Goal: Information Seeking & Learning: Learn about a topic

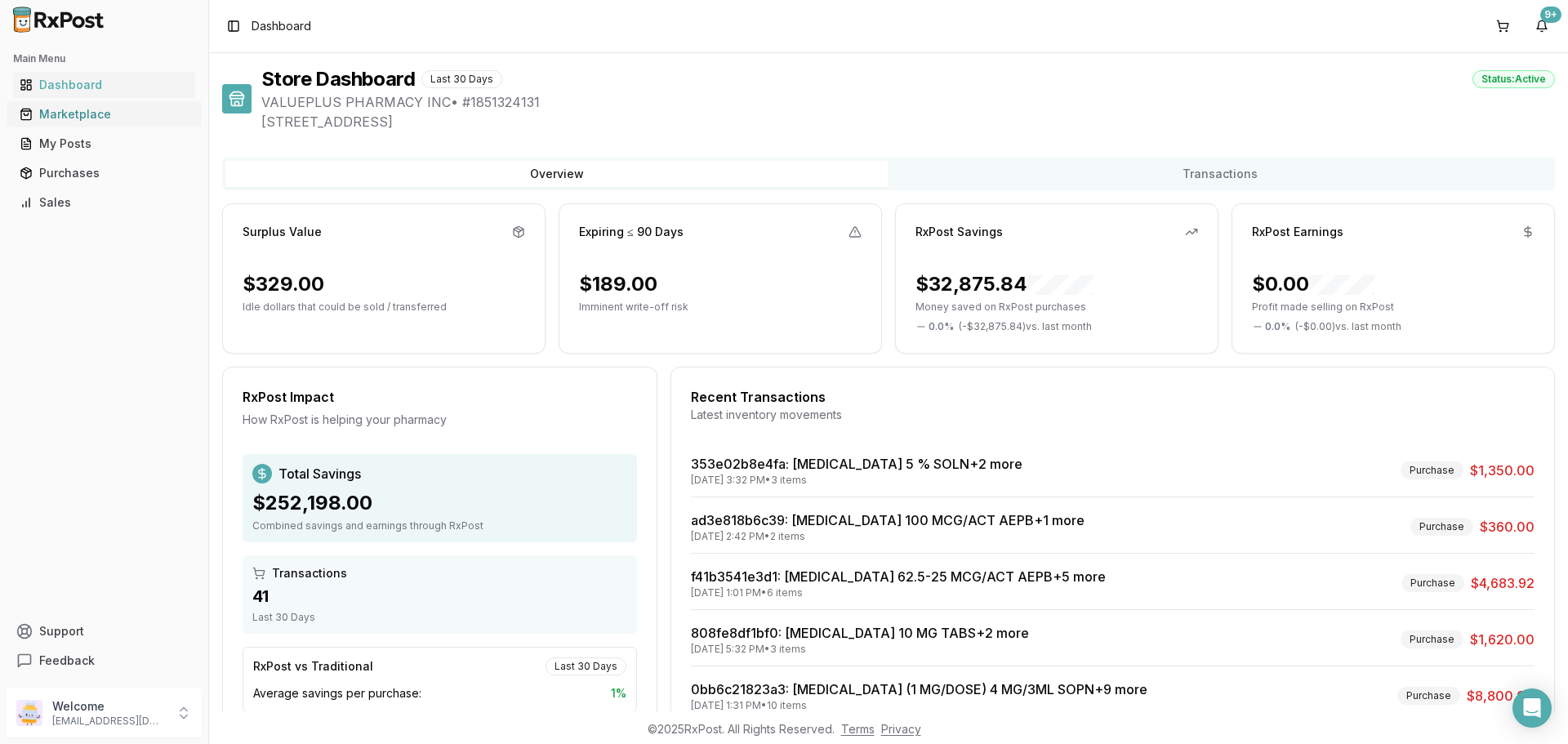
click at [64, 109] on div "Marketplace" at bounding box center [104, 115] width 169 height 16
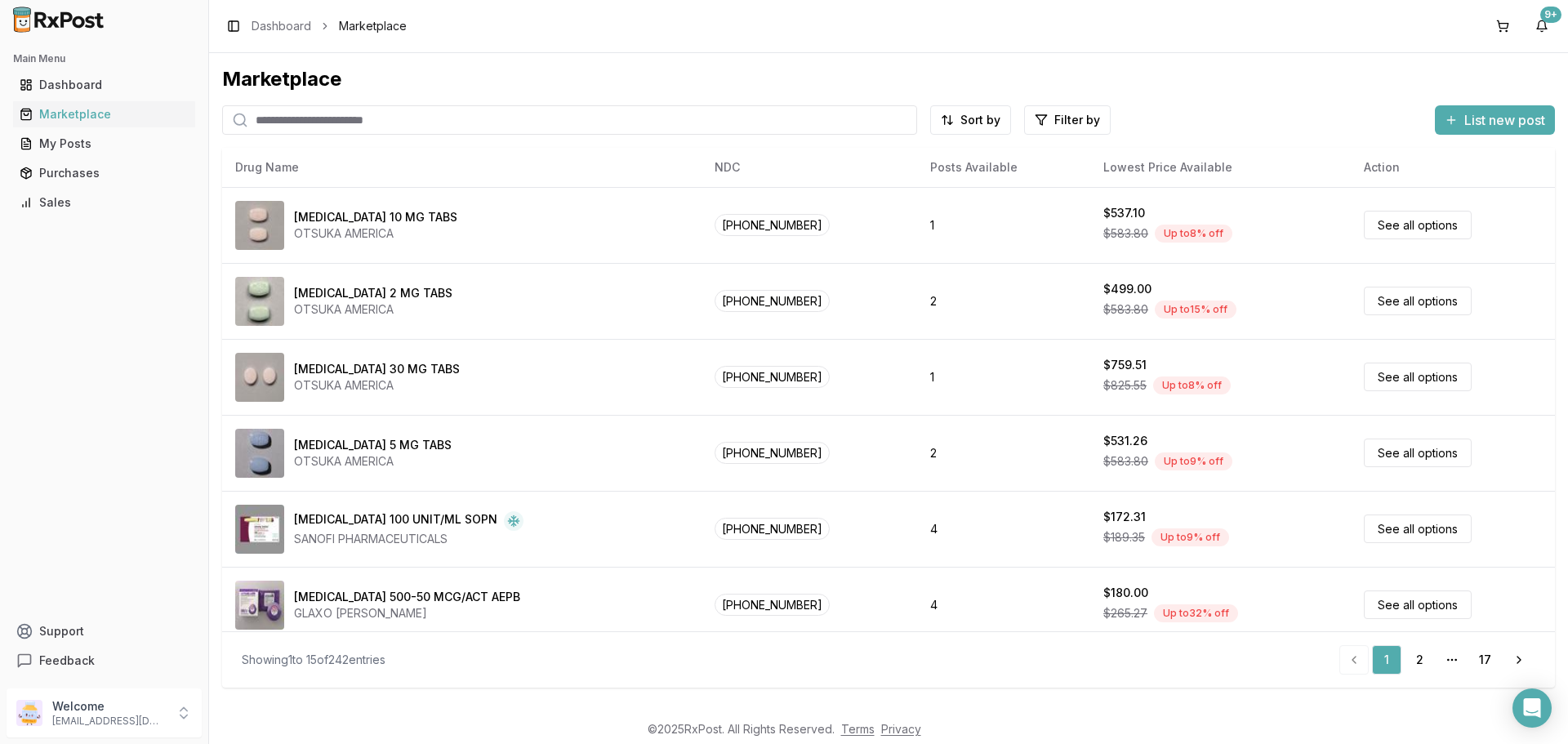
click at [277, 127] on input "search" at bounding box center [570, 120] width 695 height 30
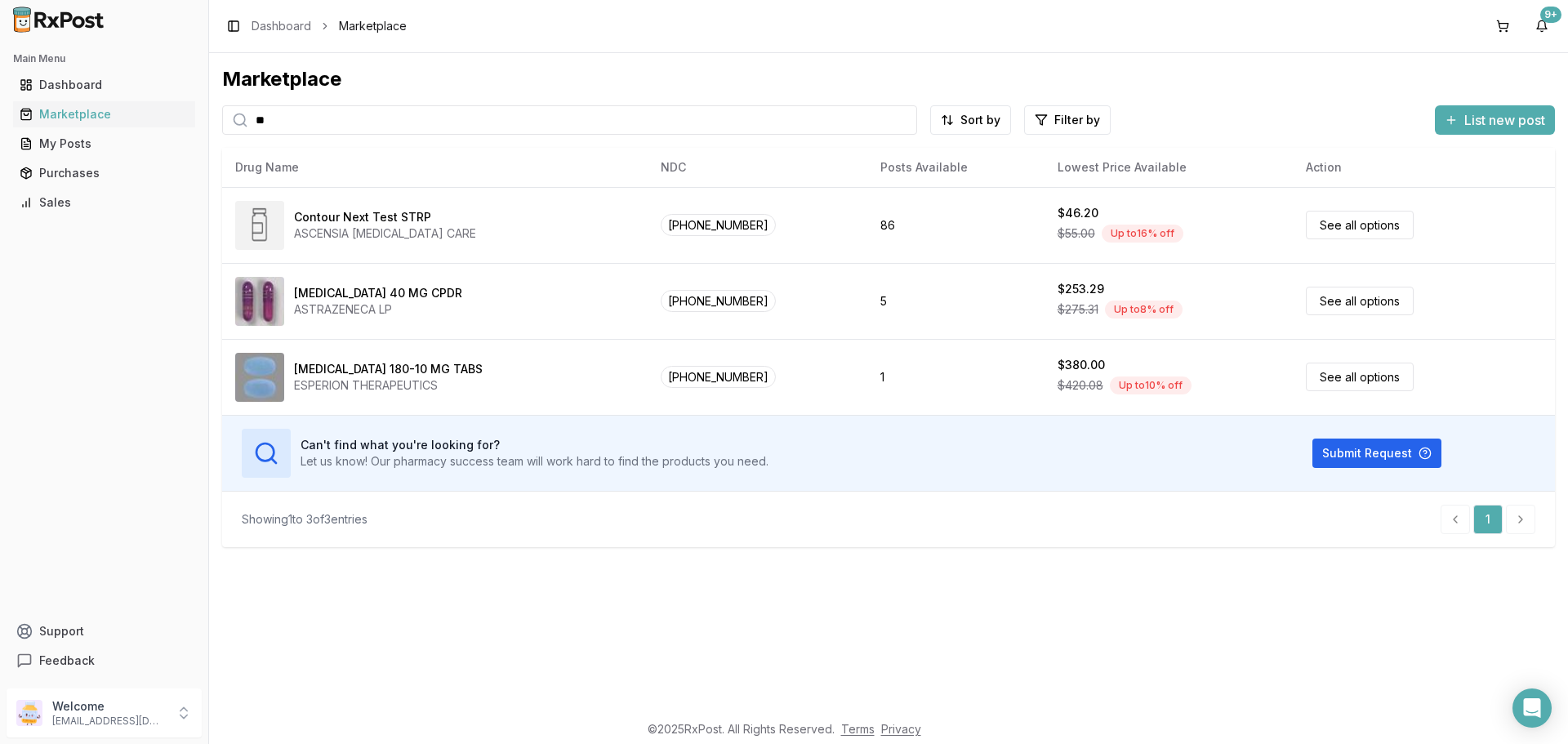
type input "*"
click at [82, 113] on div "Marketplace" at bounding box center [104, 115] width 169 height 16
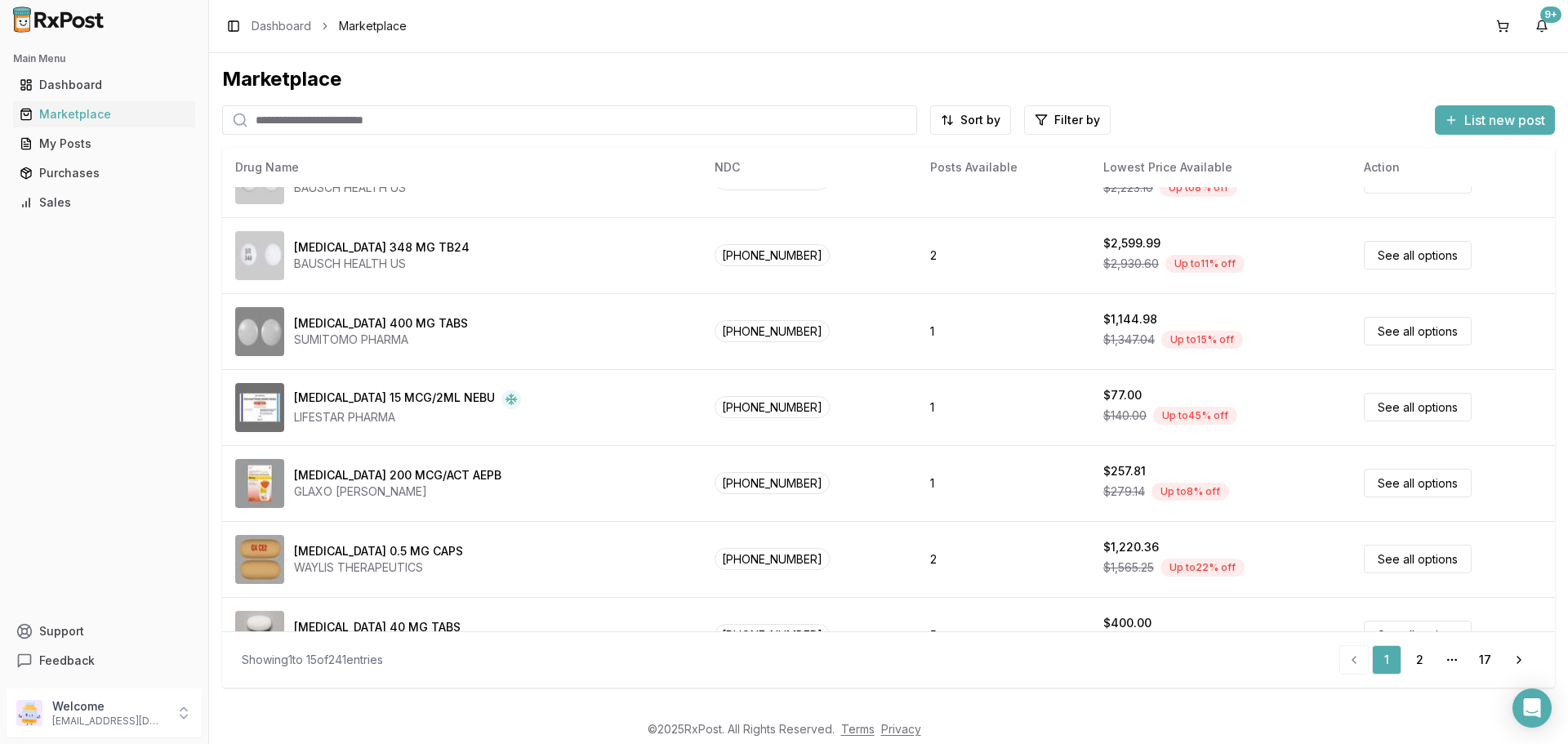
scroll to position [695, 0]
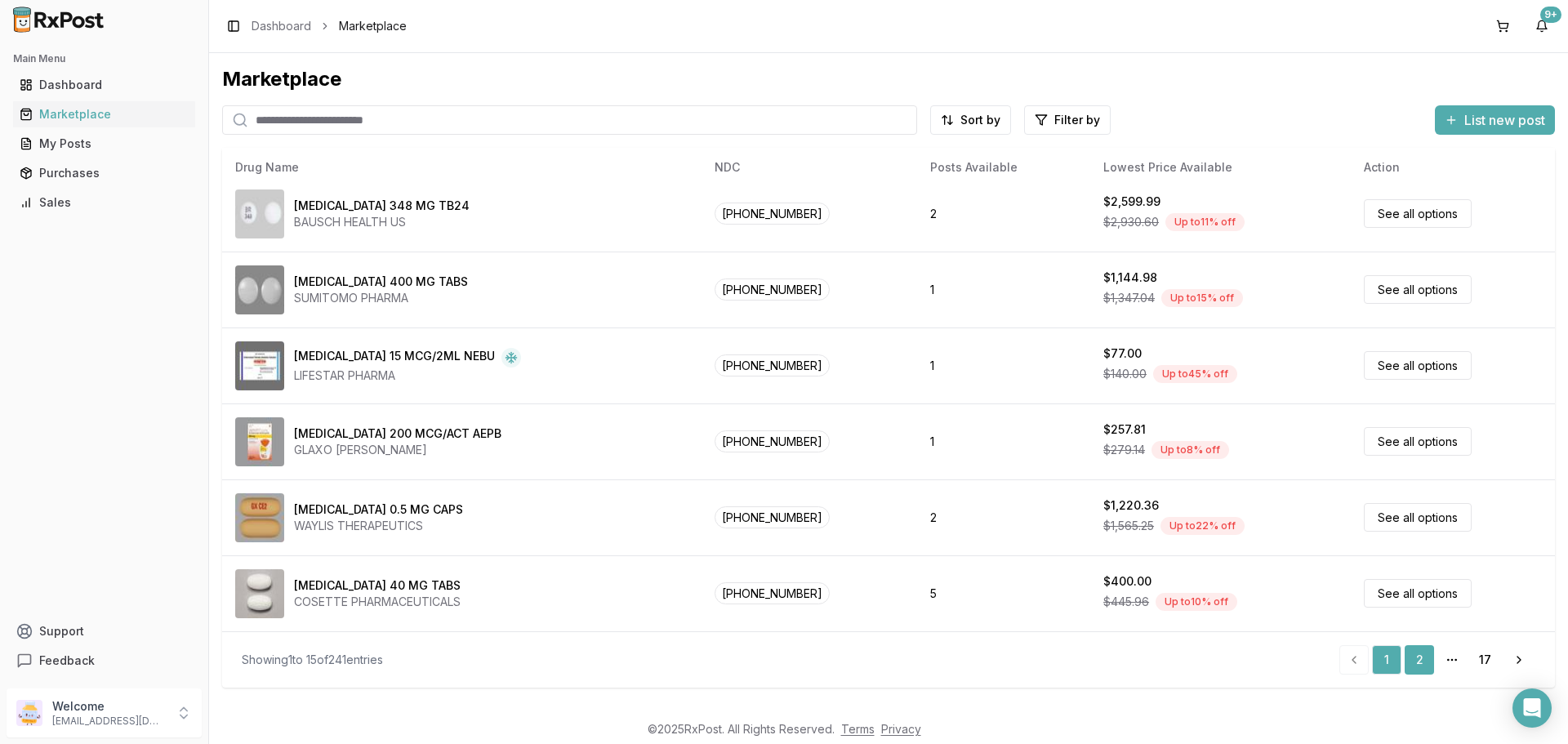
click at [1417, 665] on link "2" at bounding box center [1419, 660] width 30 height 30
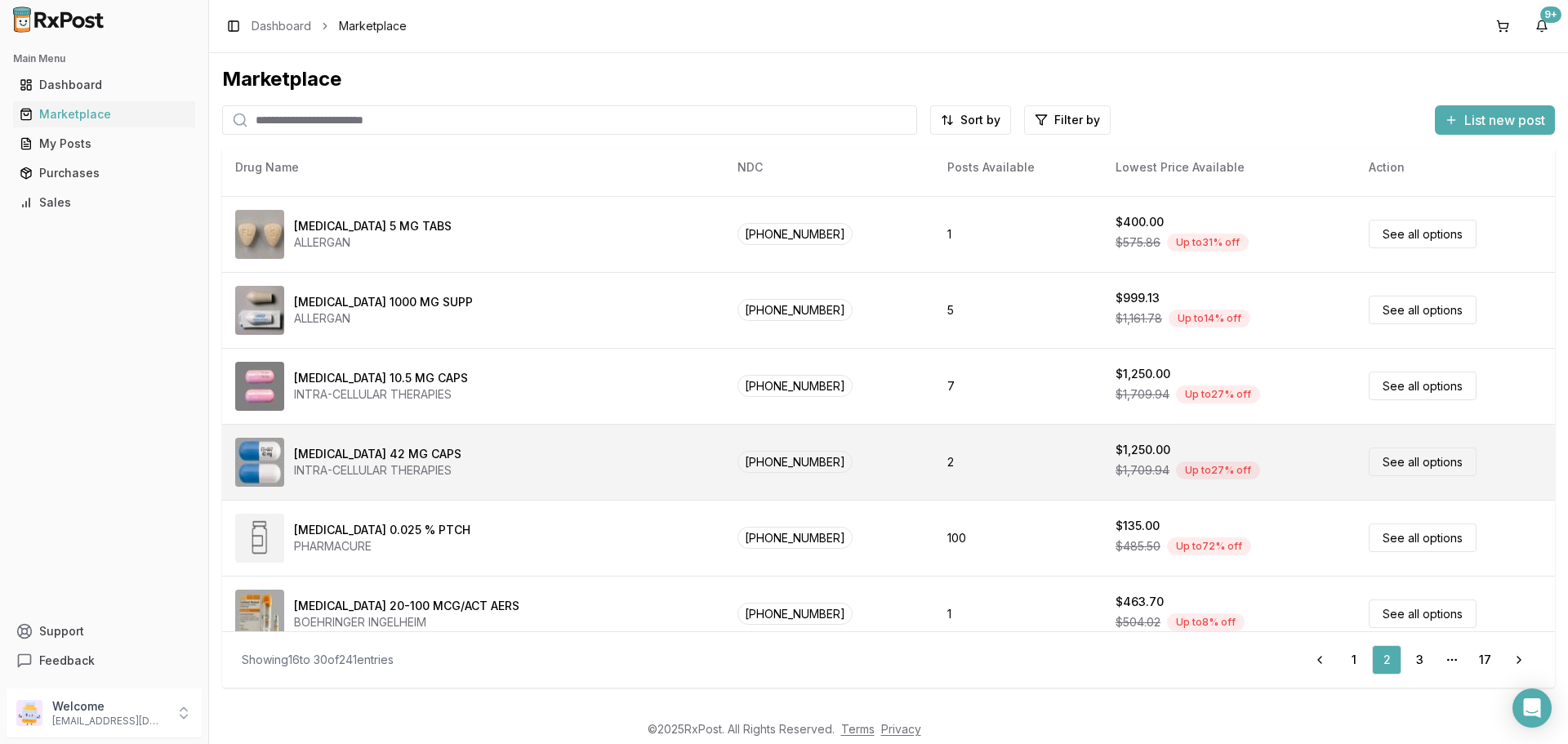
scroll to position [695, 0]
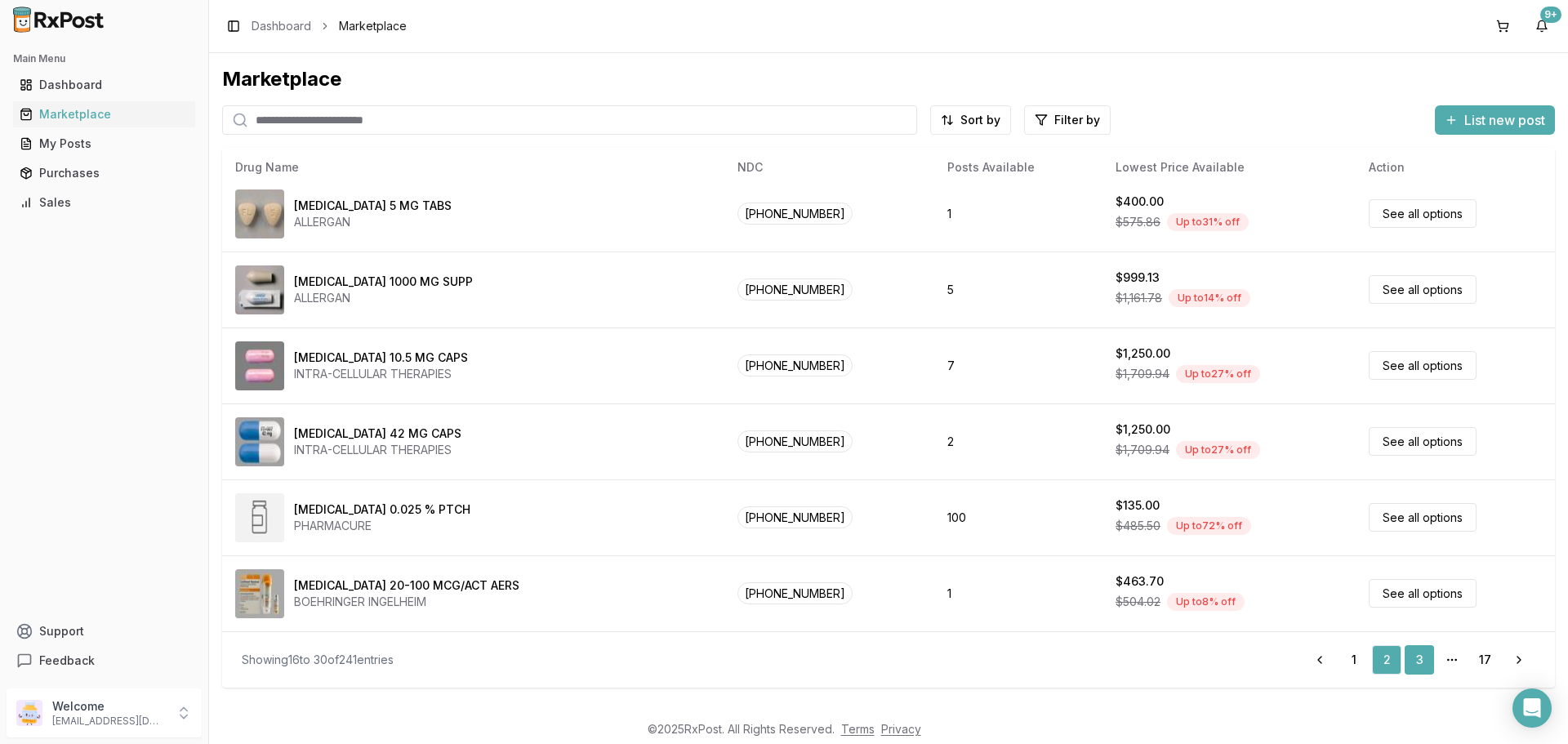
click at [1421, 660] on link "3" at bounding box center [1419, 660] width 30 height 30
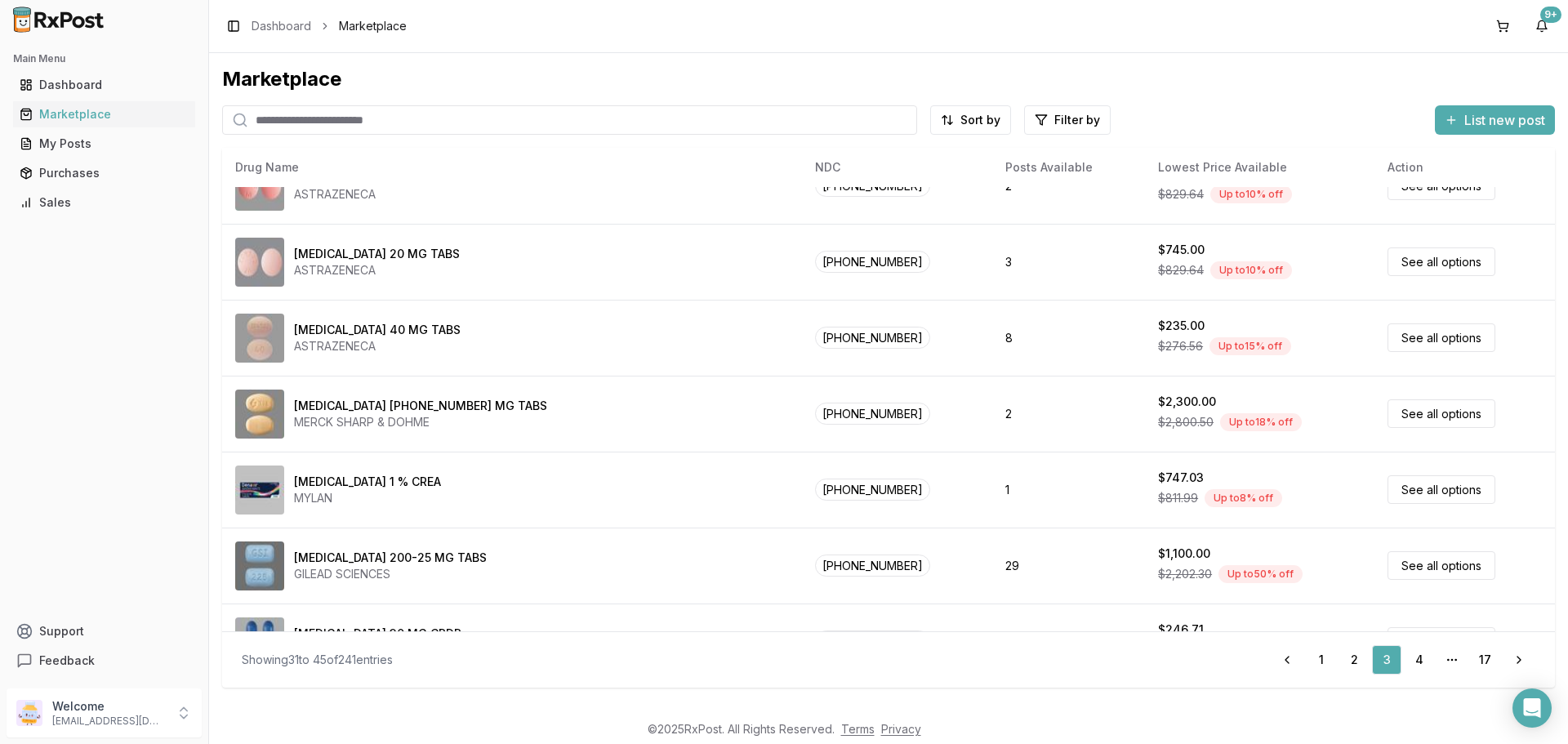
scroll to position [695, 0]
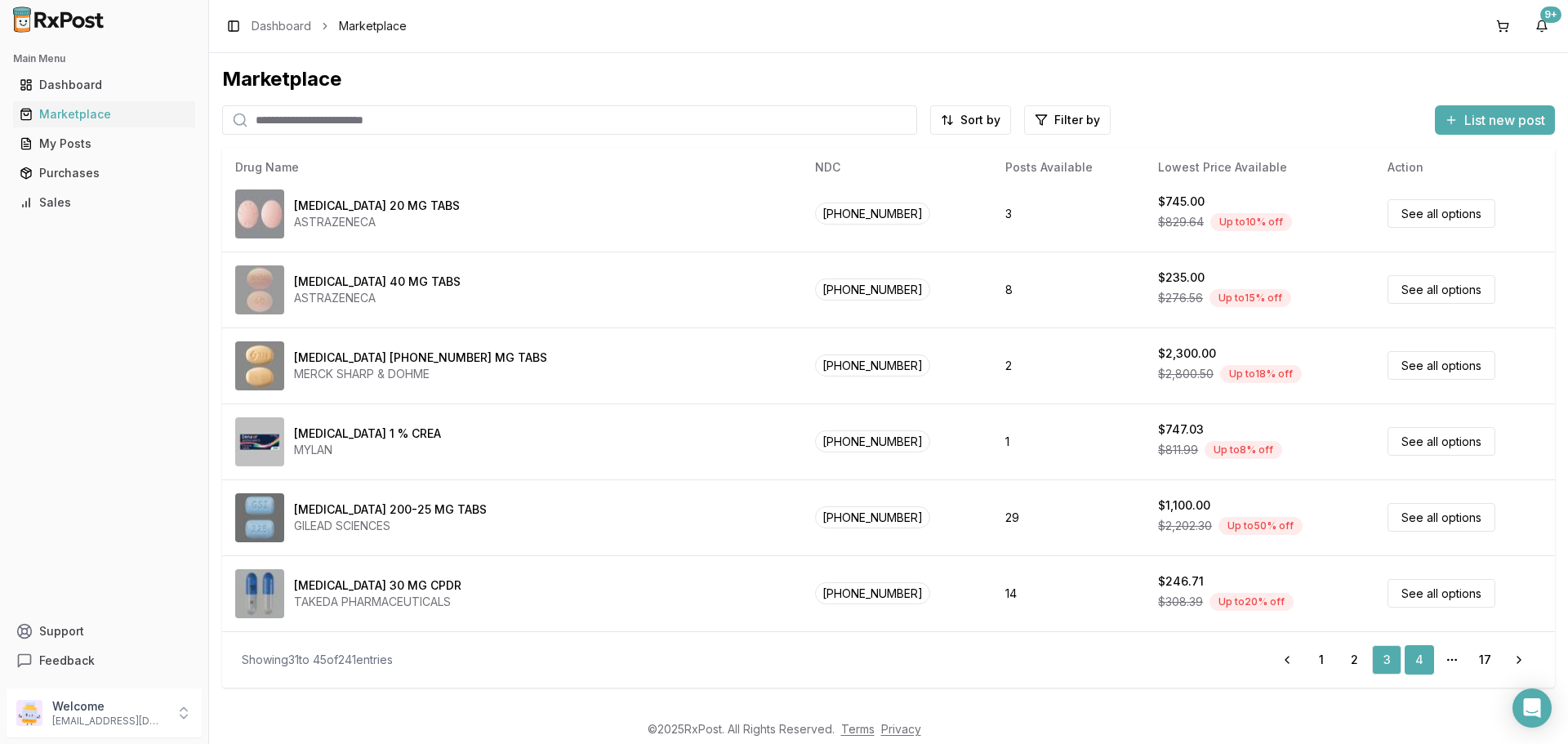
click at [1421, 661] on link "4" at bounding box center [1419, 660] width 30 height 30
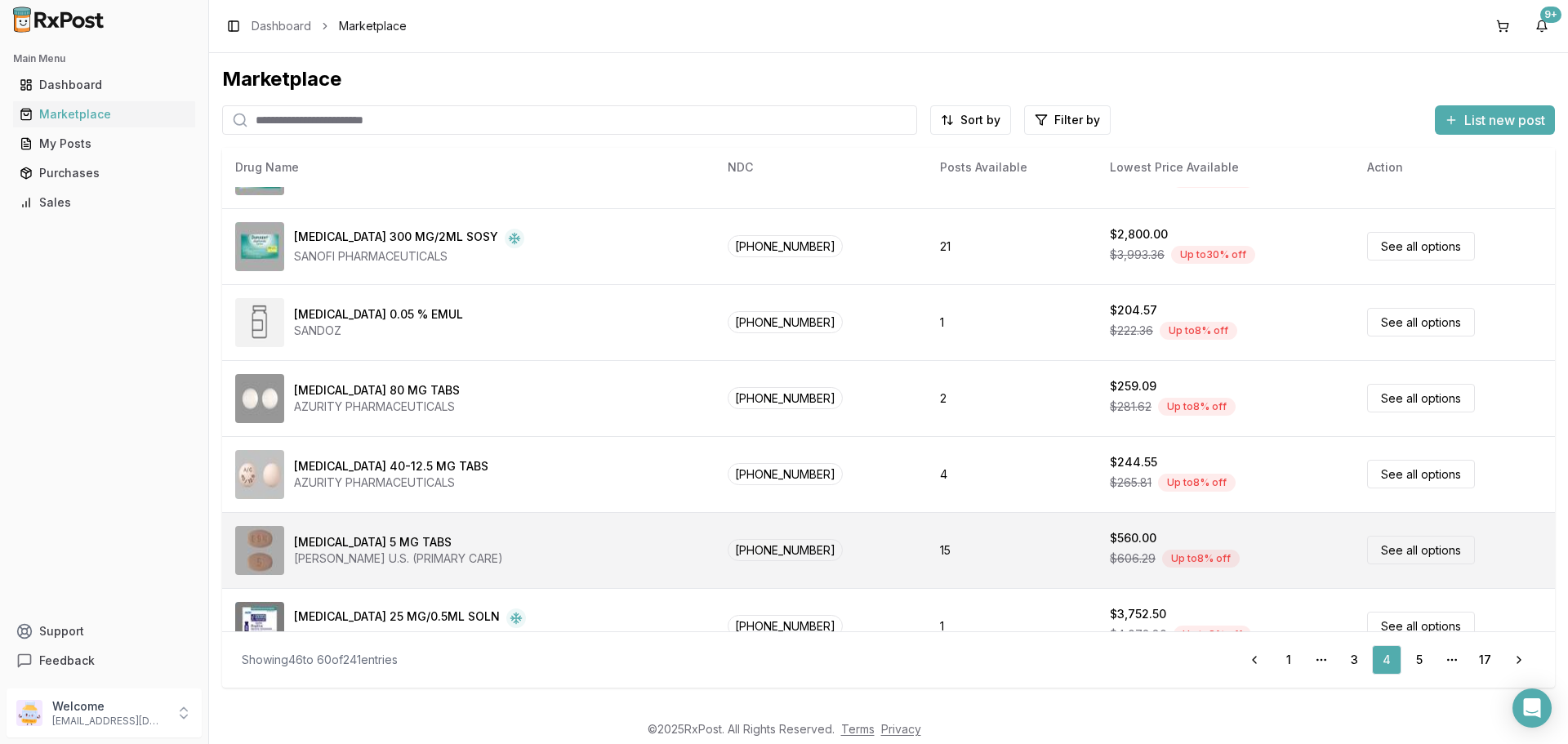
scroll to position [695, 0]
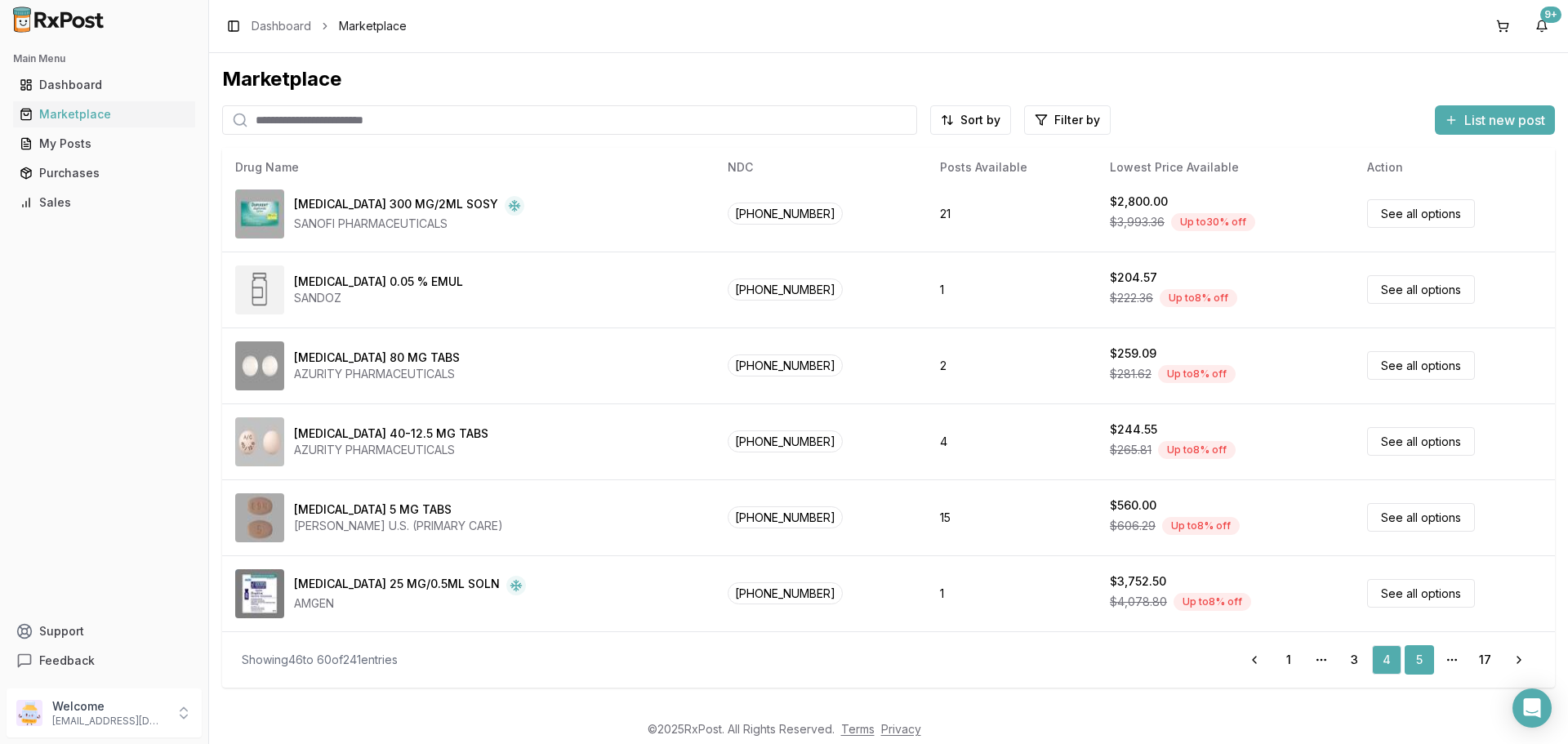
click at [1424, 661] on link "5" at bounding box center [1419, 660] width 30 height 30
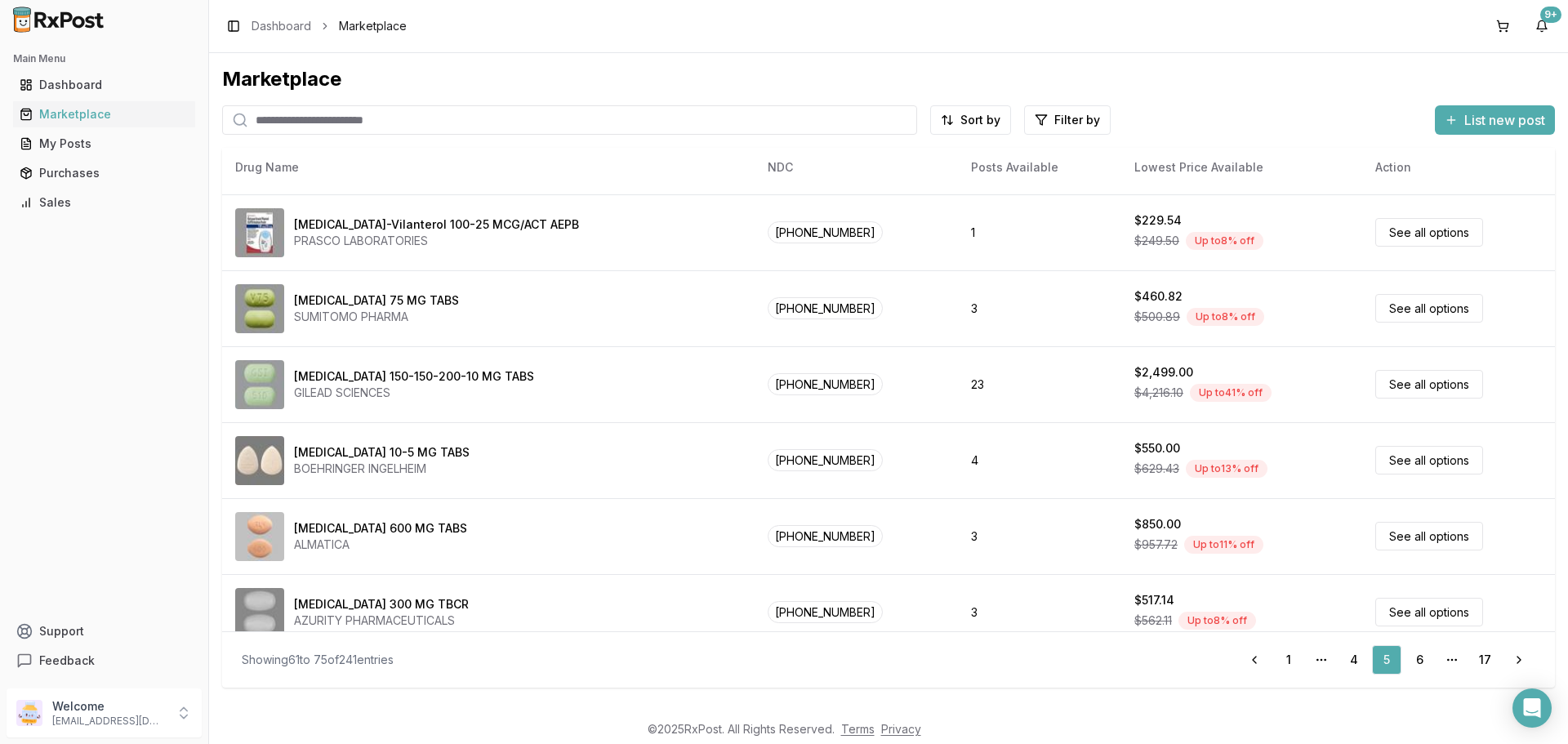
scroll to position [695, 0]
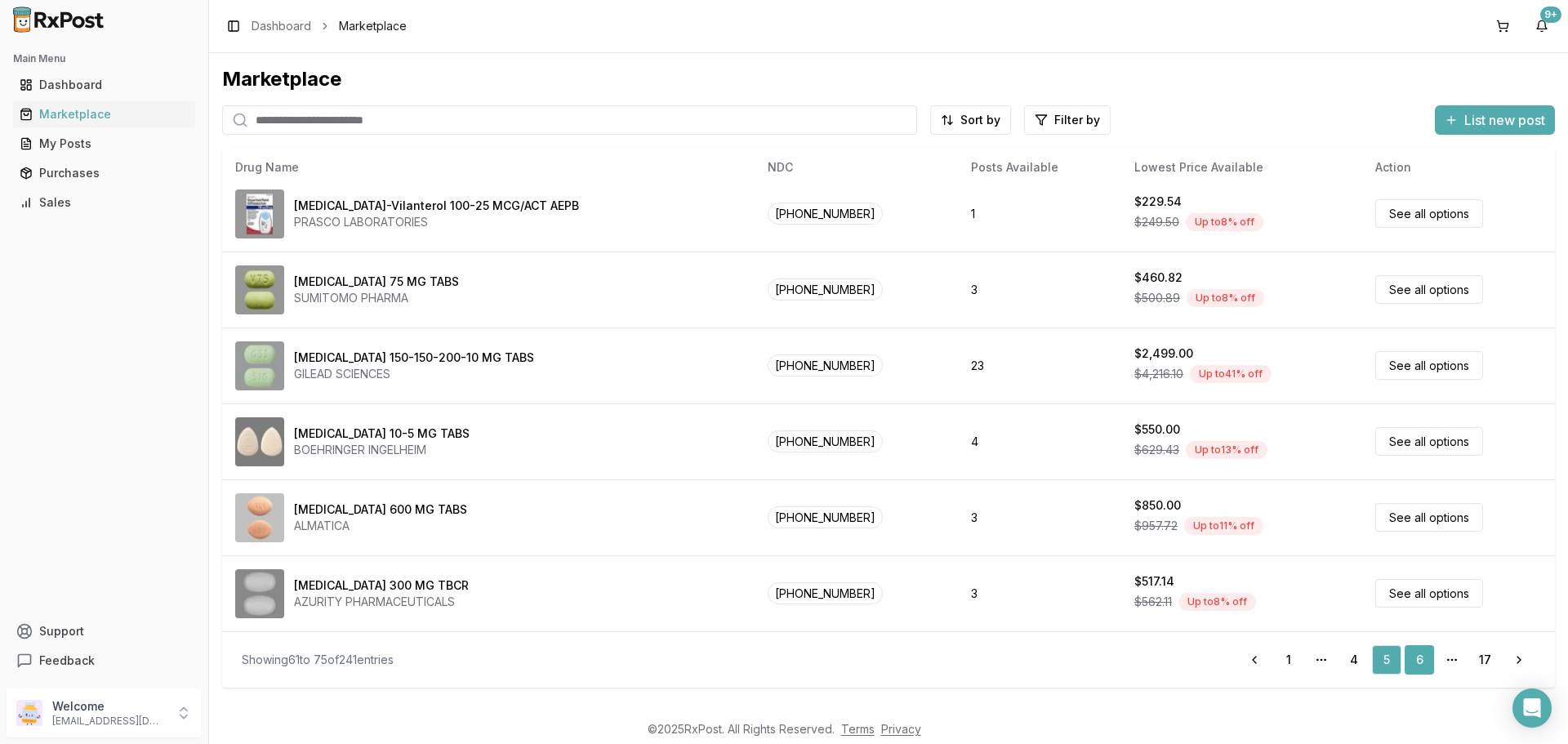
click at [1422, 660] on link "6" at bounding box center [1419, 660] width 30 height 30
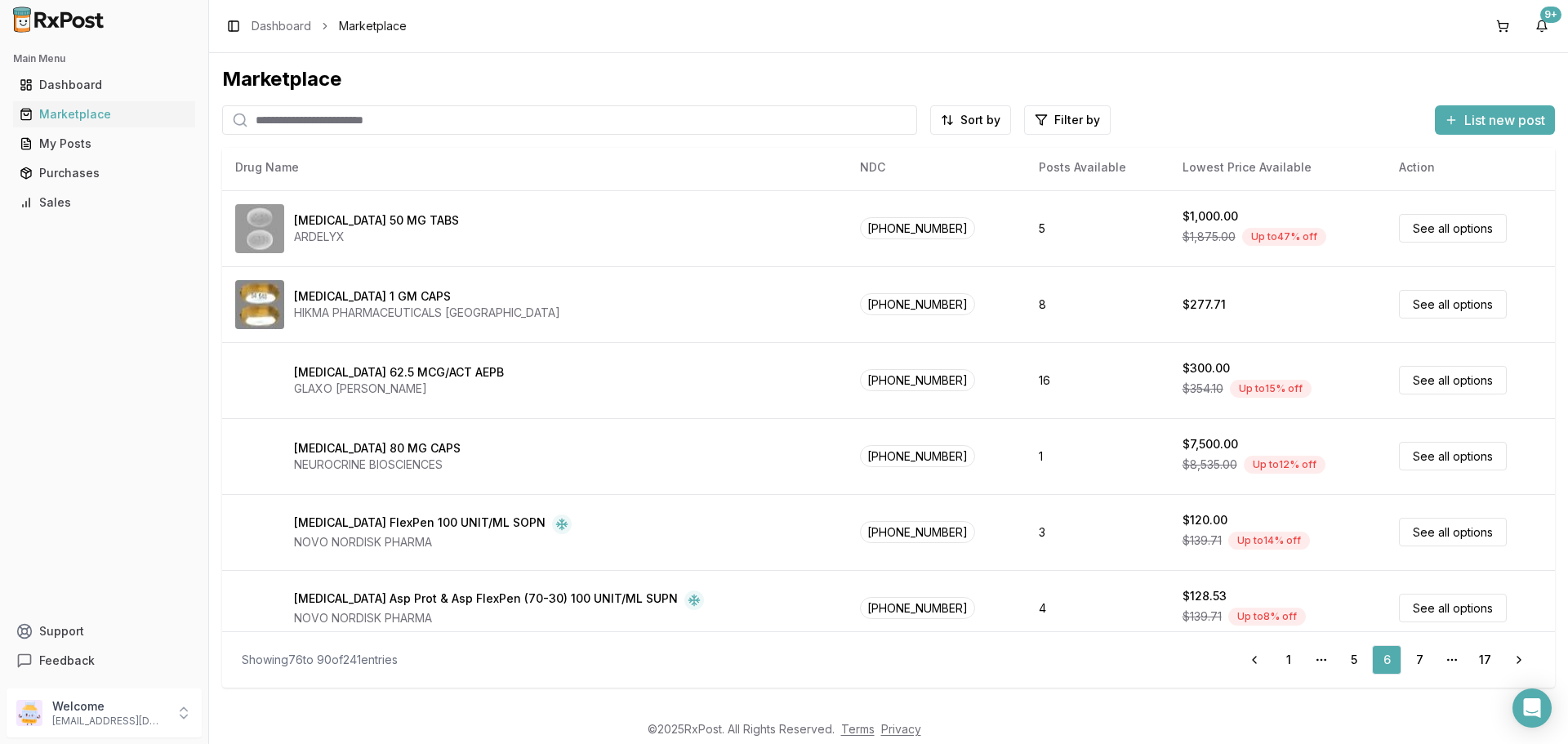
scroll to position [695, 0]
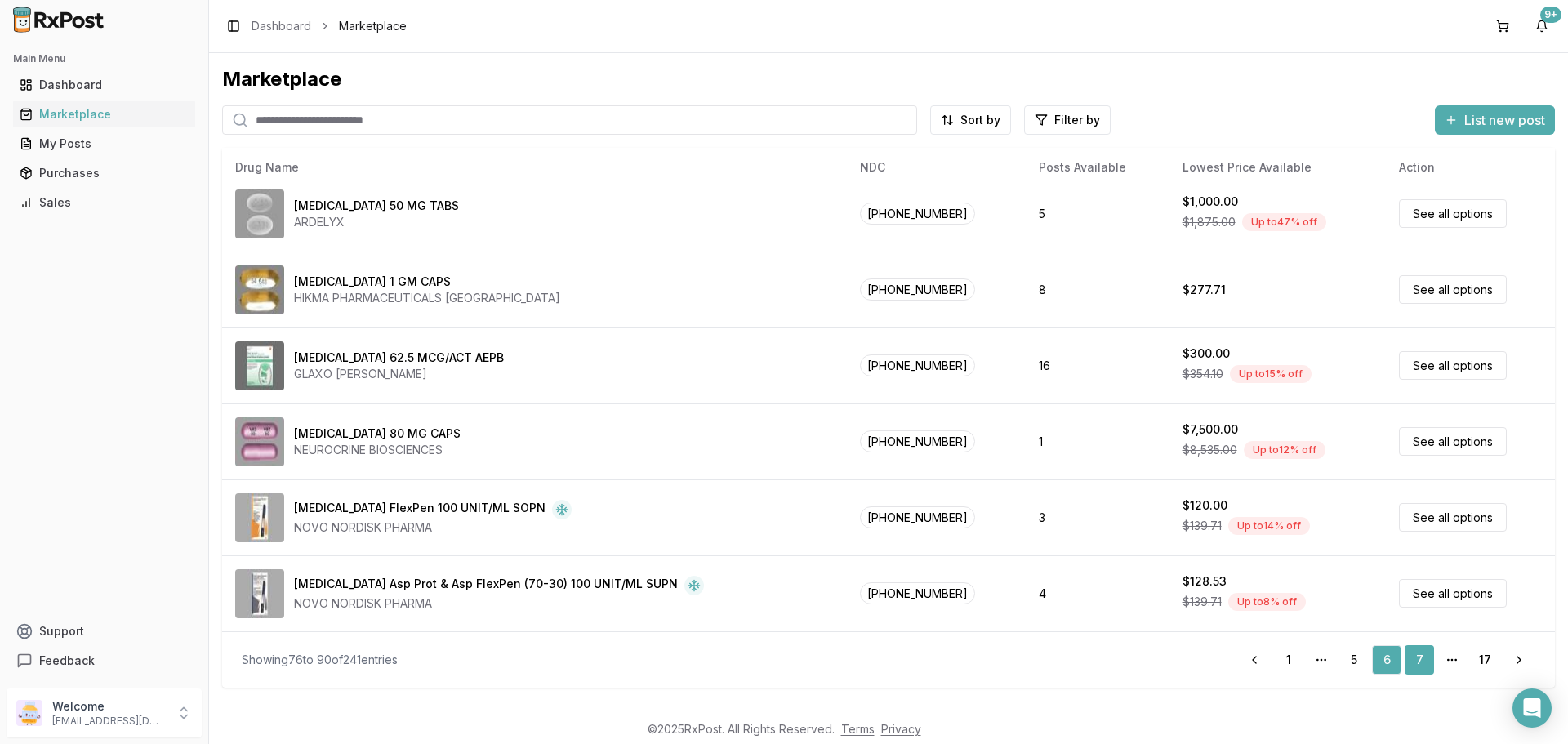
click at [1412, 657] on link "7" at bounding box center [1419, 660] width 30 height 30
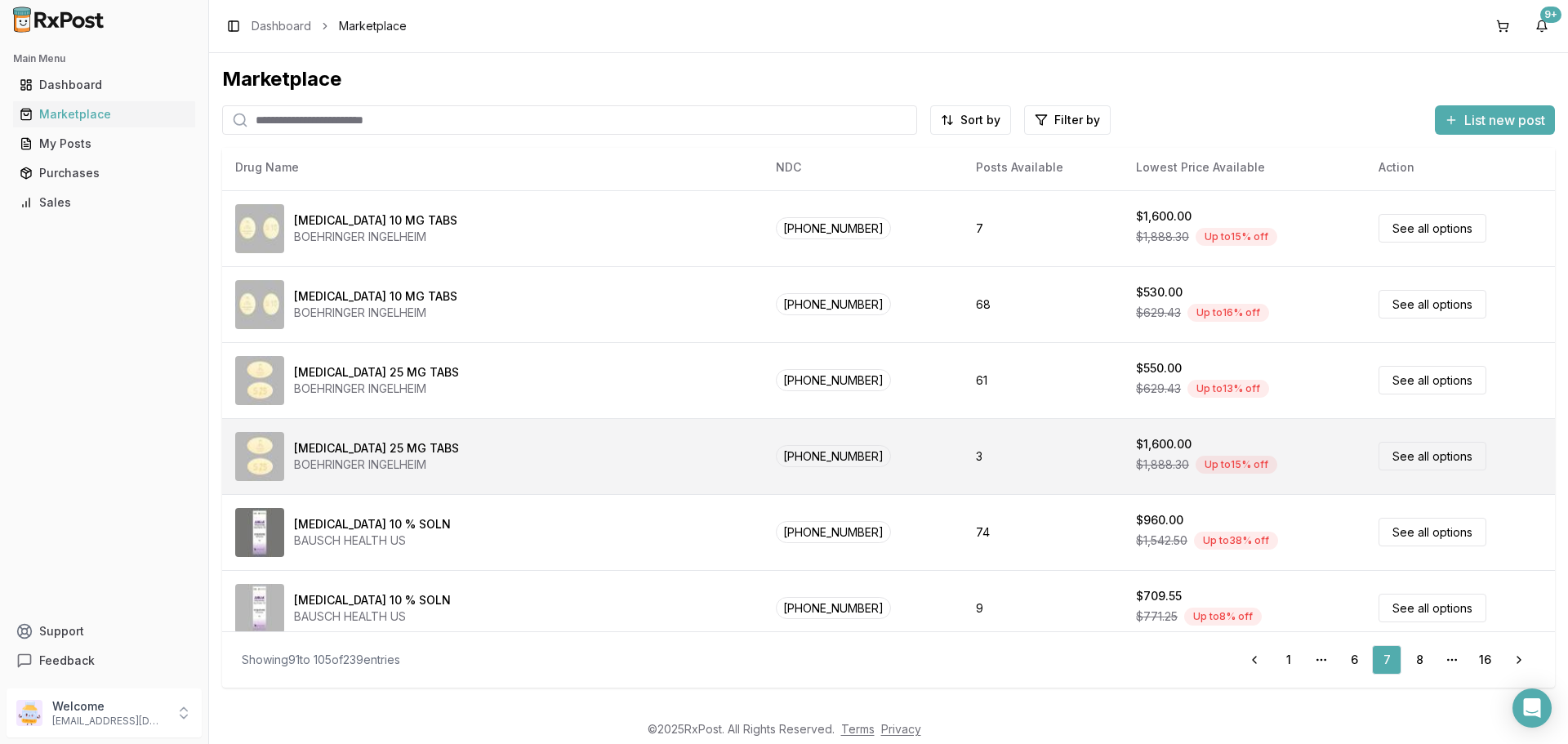
scroll to position [695, 0]
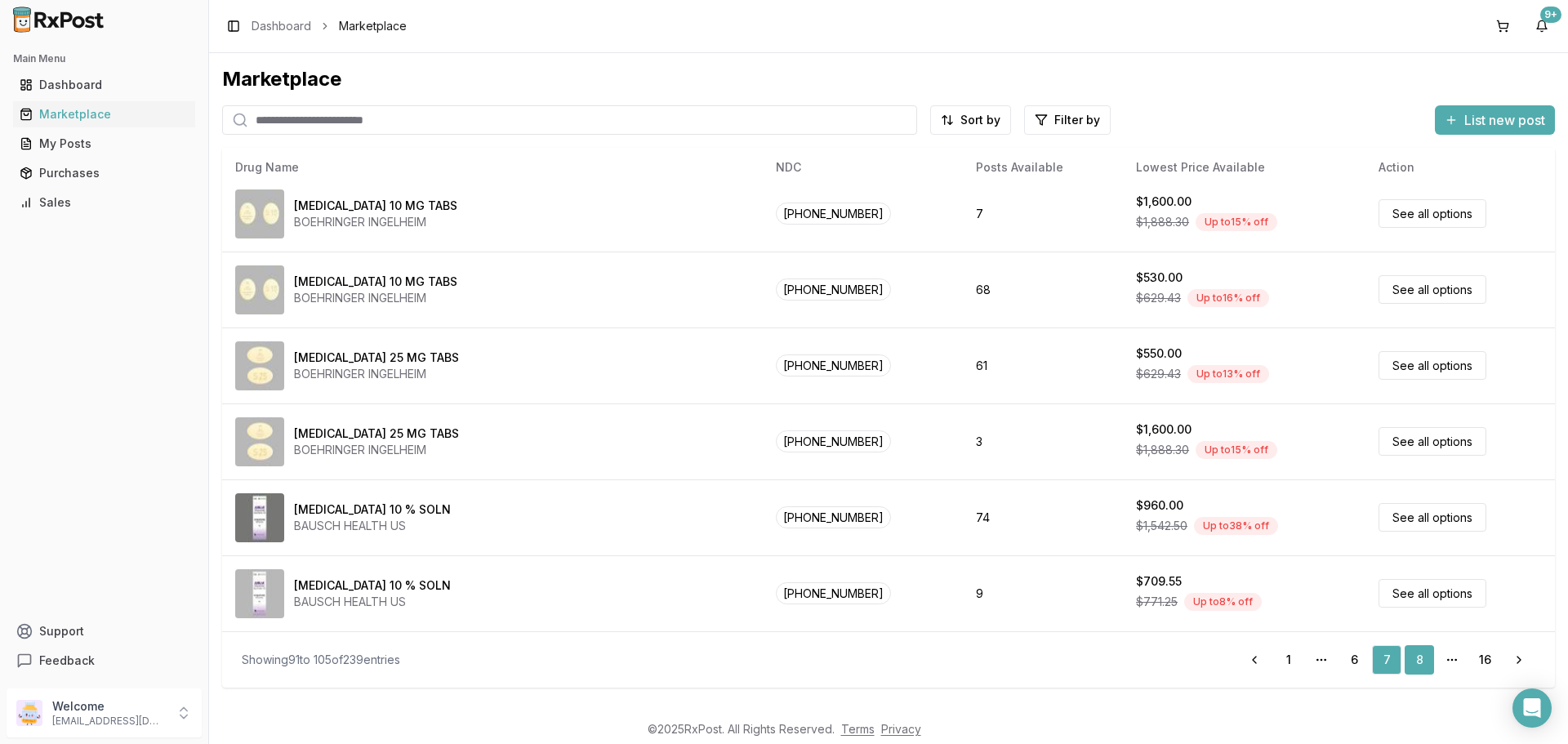
click at [1418, 662] on link "8" at bounding box center [1419, 660] width 30 height 30
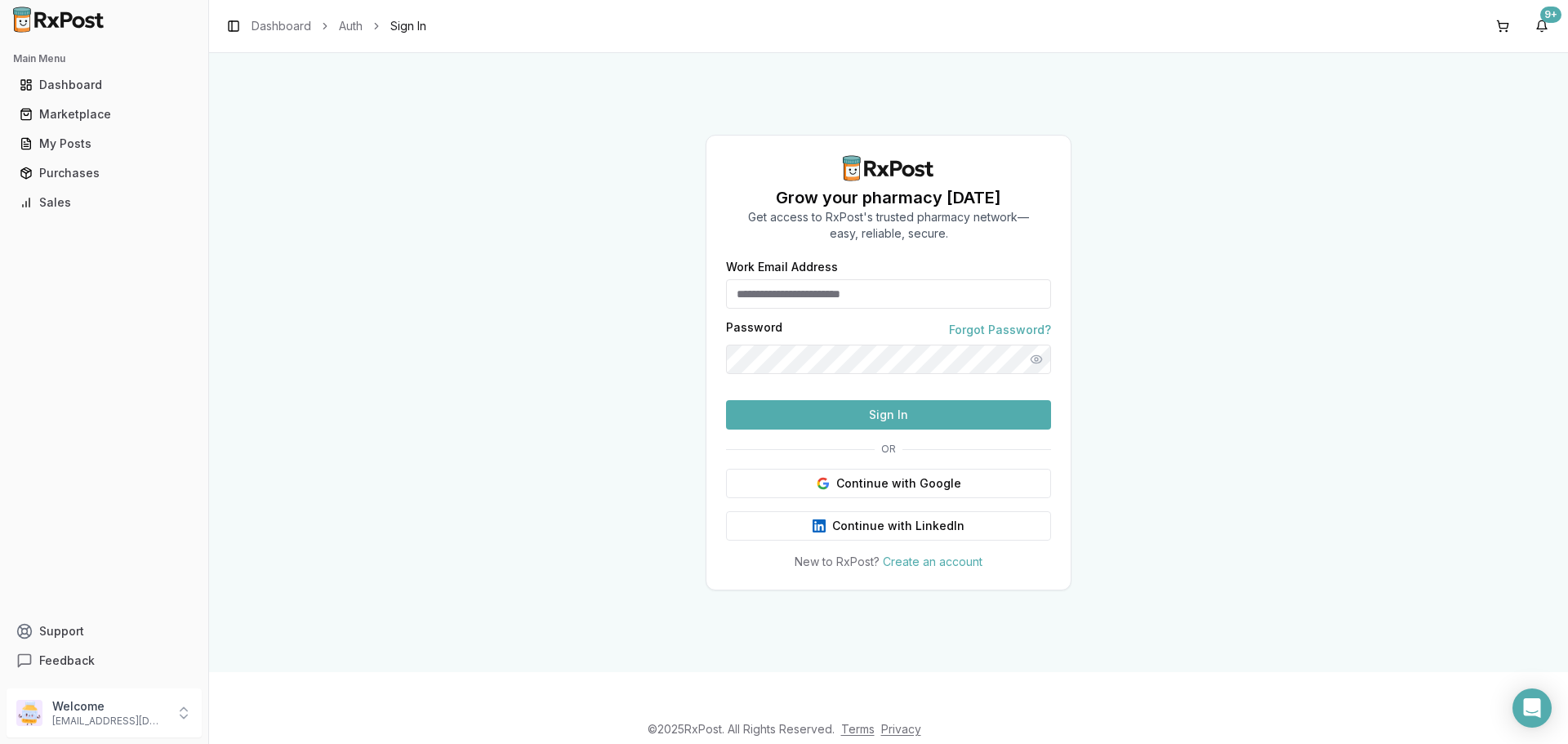
type input "**********"
click at [960, 430] on button "Sign In" at bounding box center [888, 414] width 325 height 30
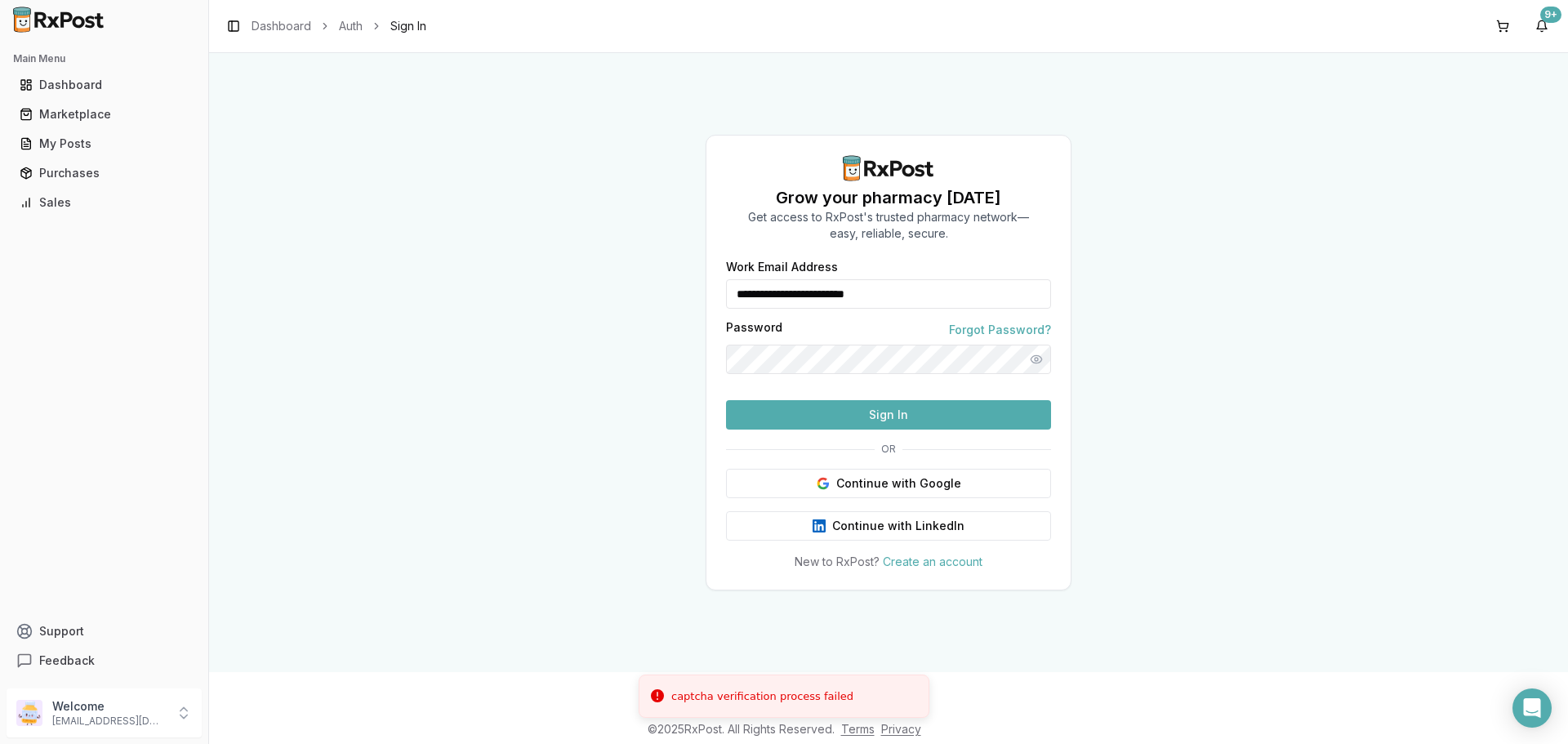
click at [960, 430] on button "Sign In" at bounding box center [888, 414] width 325 height 30
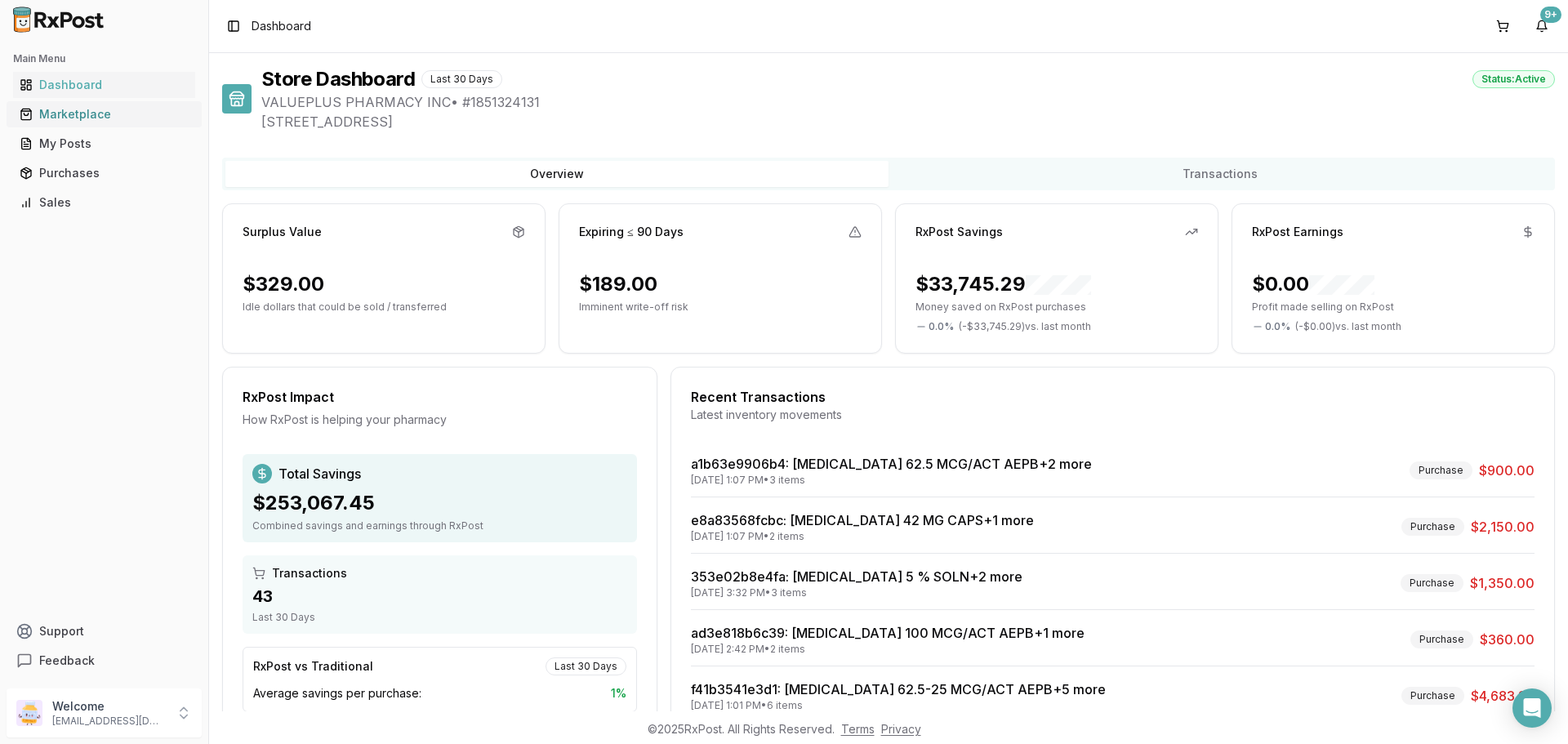
click at [70, 110] on div "Marketplace" at bounding box center [104, 115] width 169 height 16
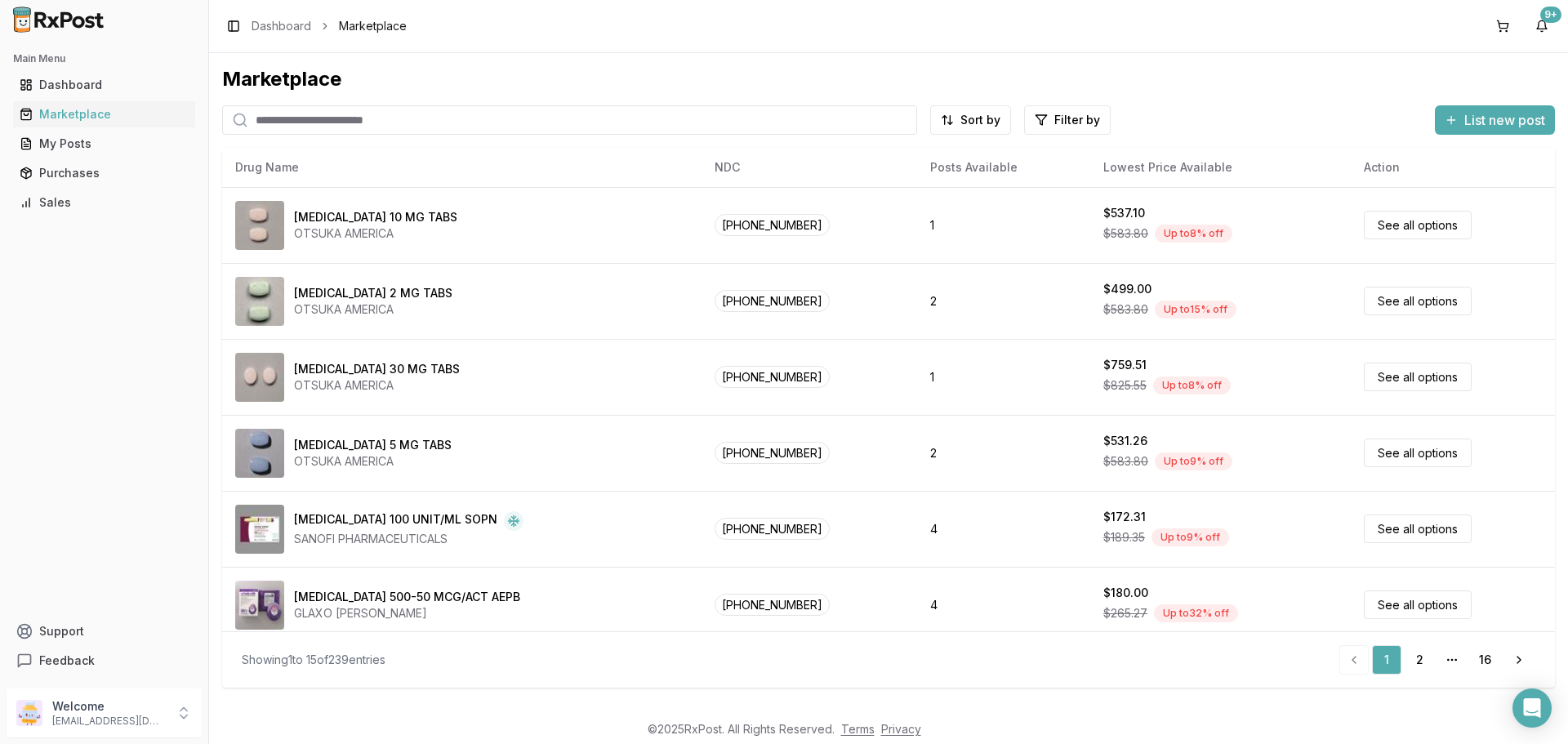
click at [1448, 660] on circle "pagination" at bounding box center [1448, 659] width 1 height 1
click at [1424, 664] on link "2" at bounding box center [1419, 660] width 30 height 30
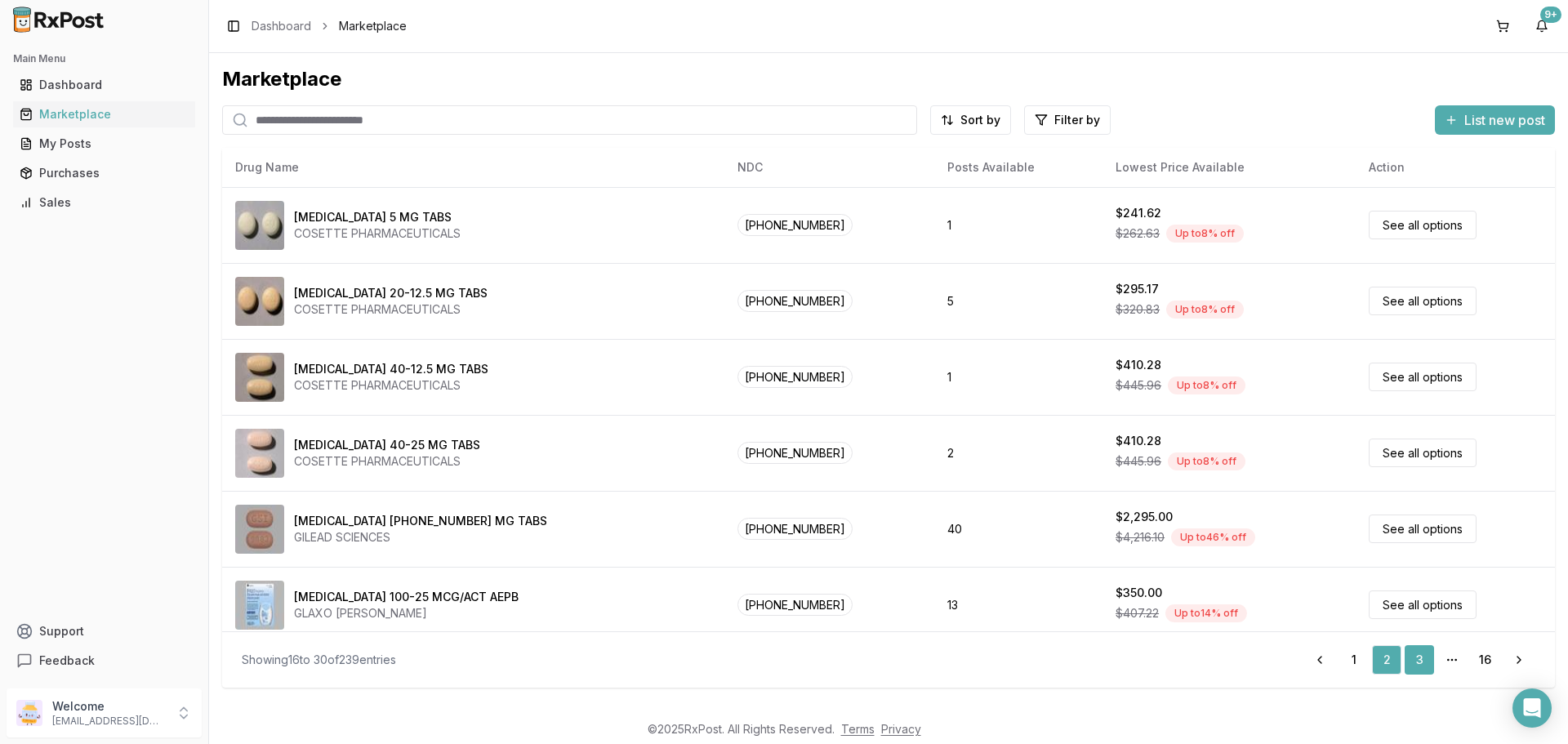
click at [1426, 664] on link "3" at bounding box center [1419, 660] width 30 height 30
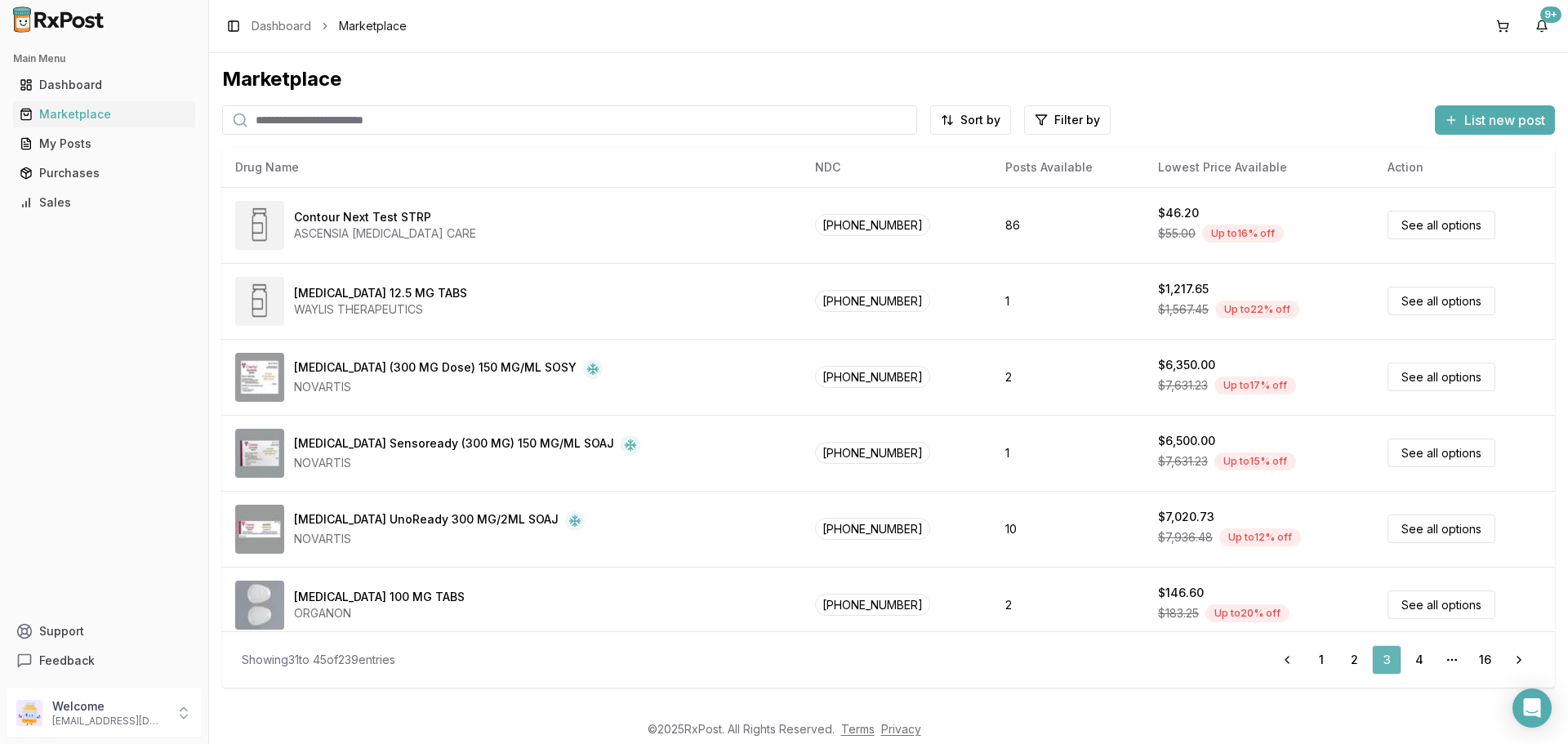
click at [1426, 664] on link "4" at bounding box center [1419, 660] width 30 height 30
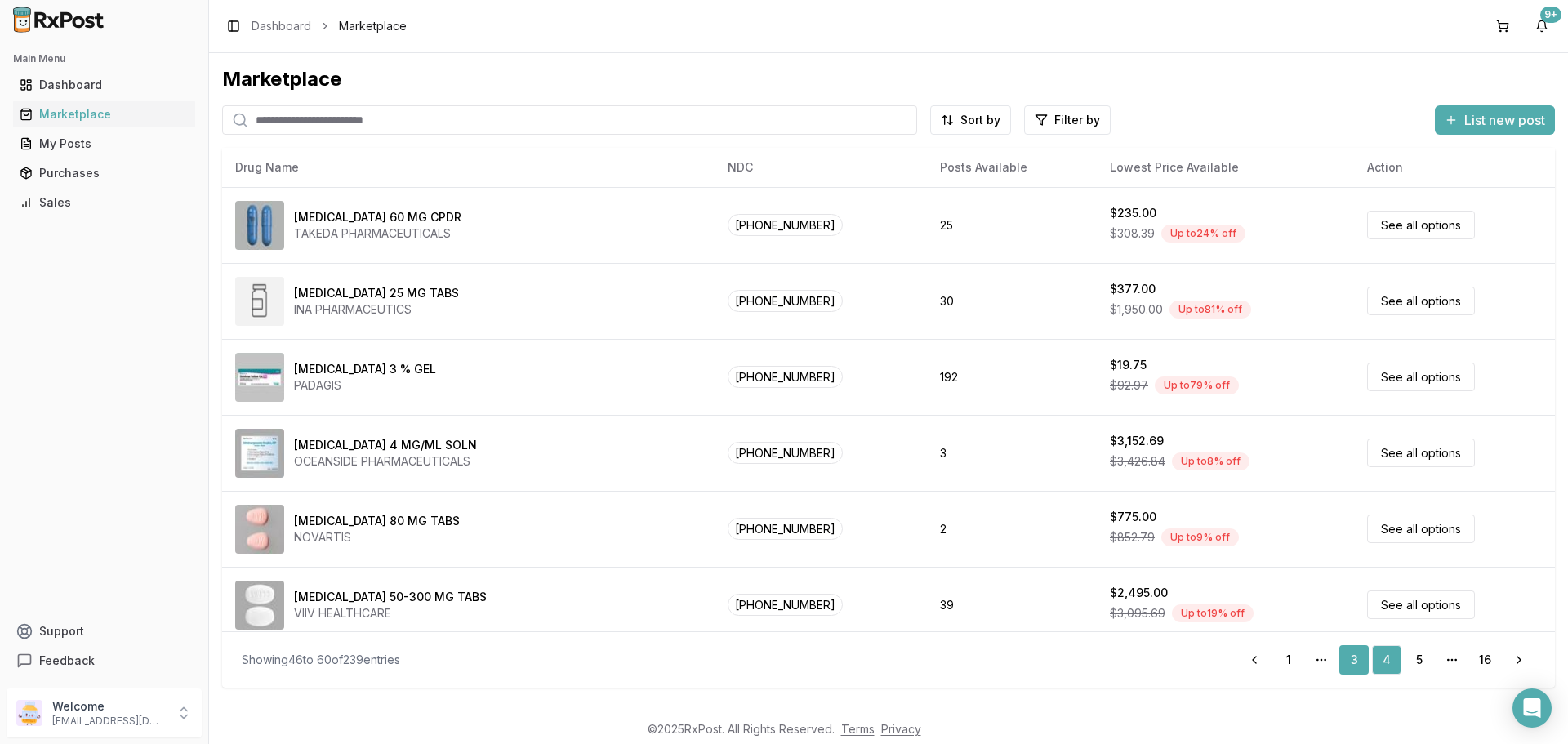
click at [1426, 664] on link "5" at bounding box center [1419, 660] width 30 height 30
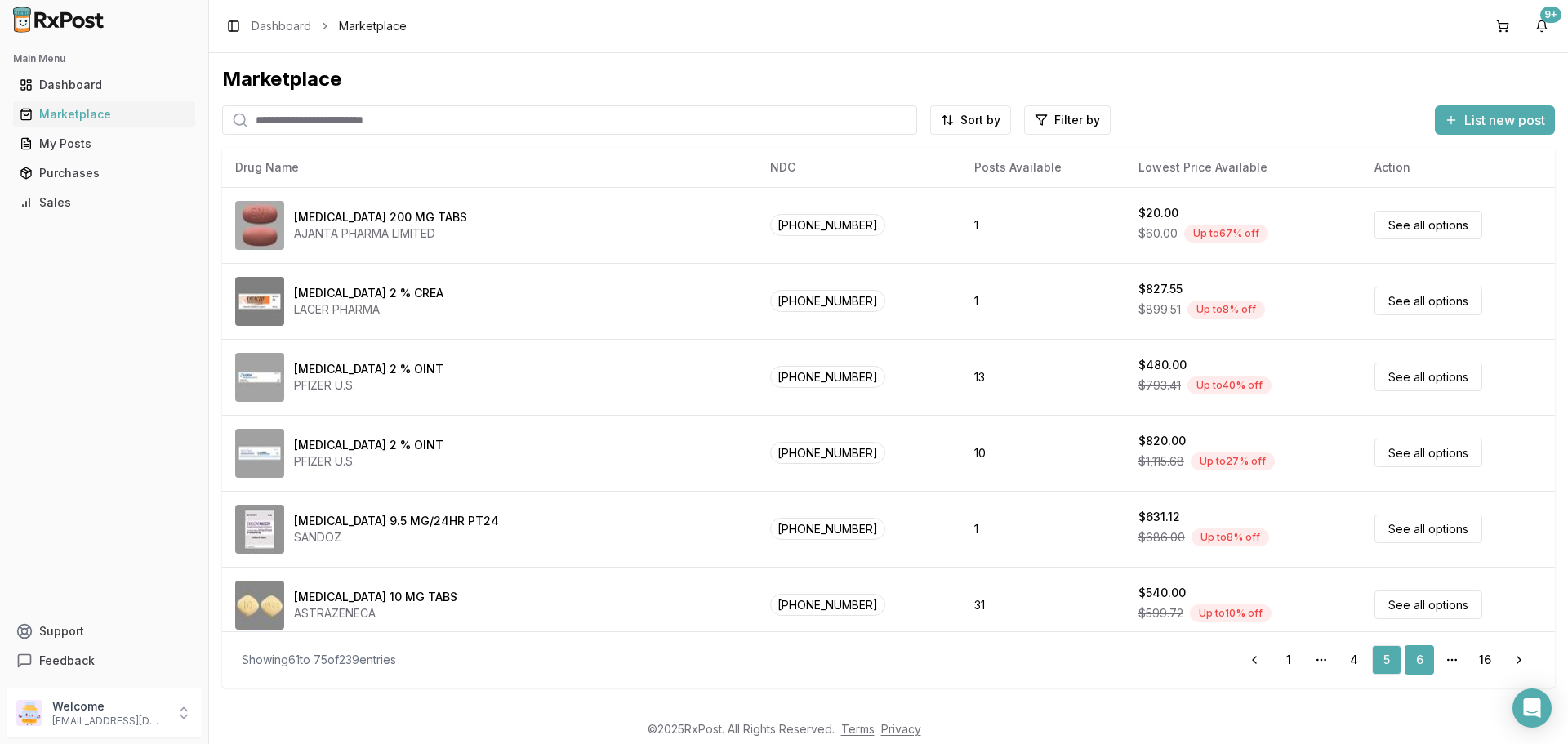
click at [1425, 666] on link "6" at bounding box center [1419, 660] width 30 height 30
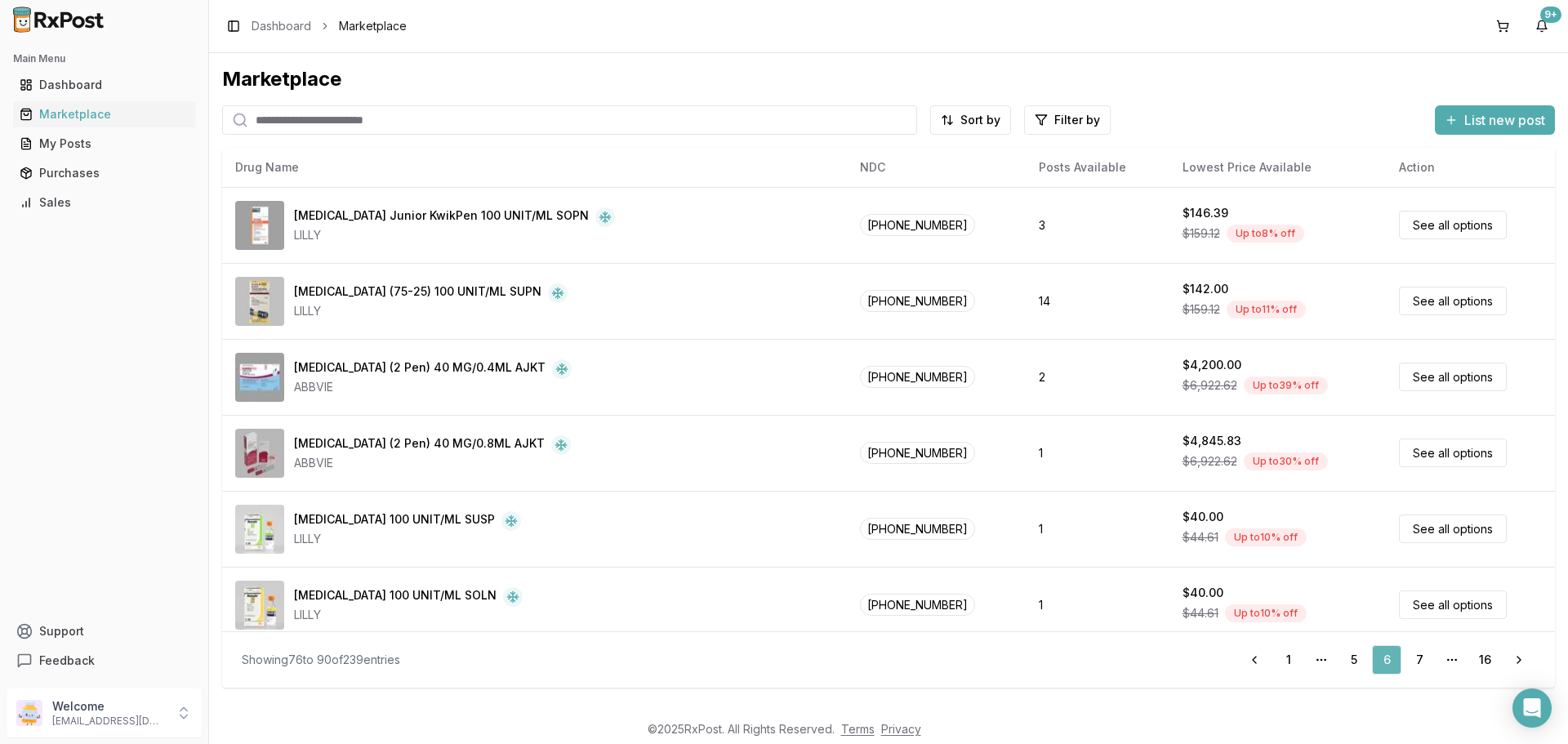
click at [1424, 666] on link "7" at bounding box center [1419, 660] width 30 height 30
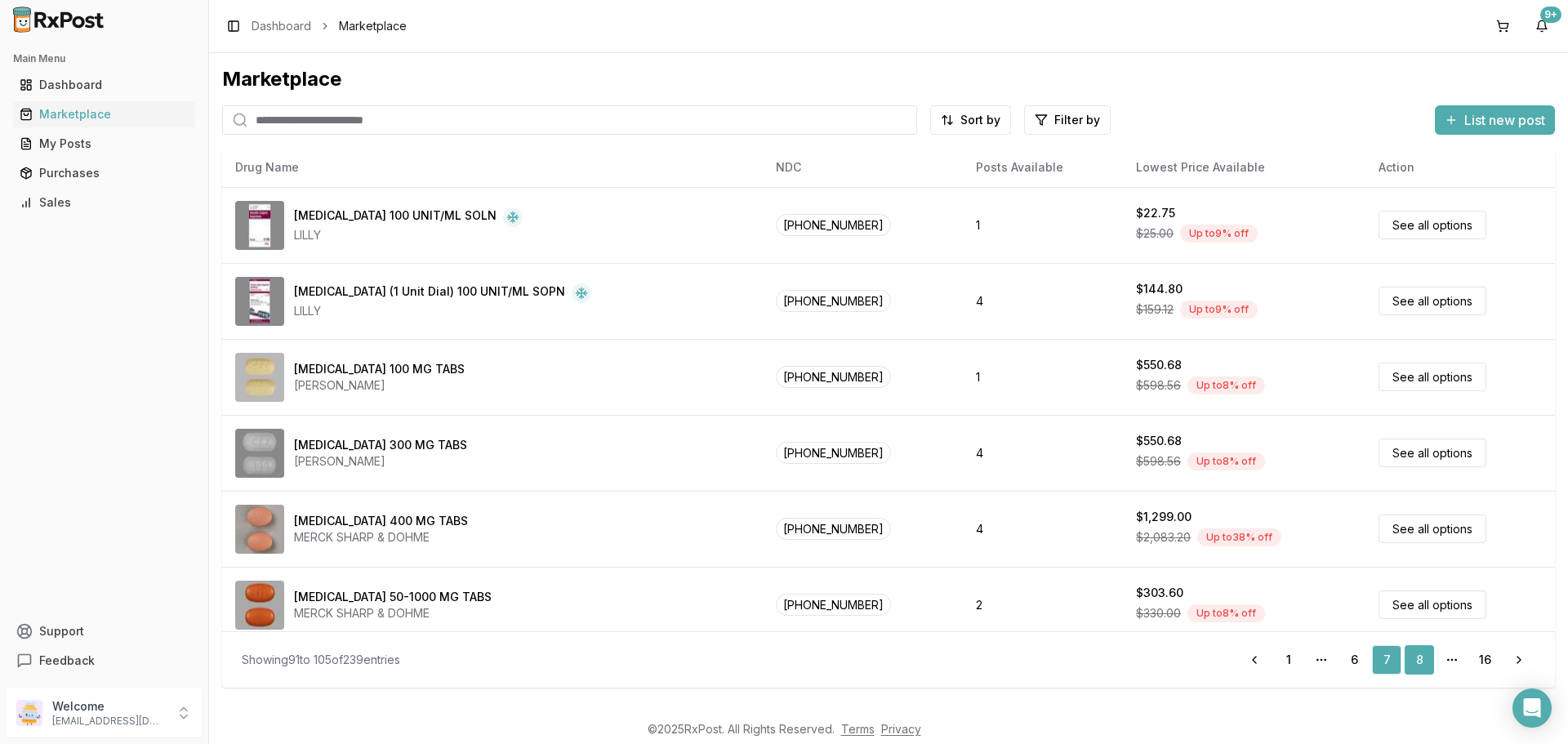
click at [1424, 663] on link "8" at bounding box center [1419, 660] width 30 height 30
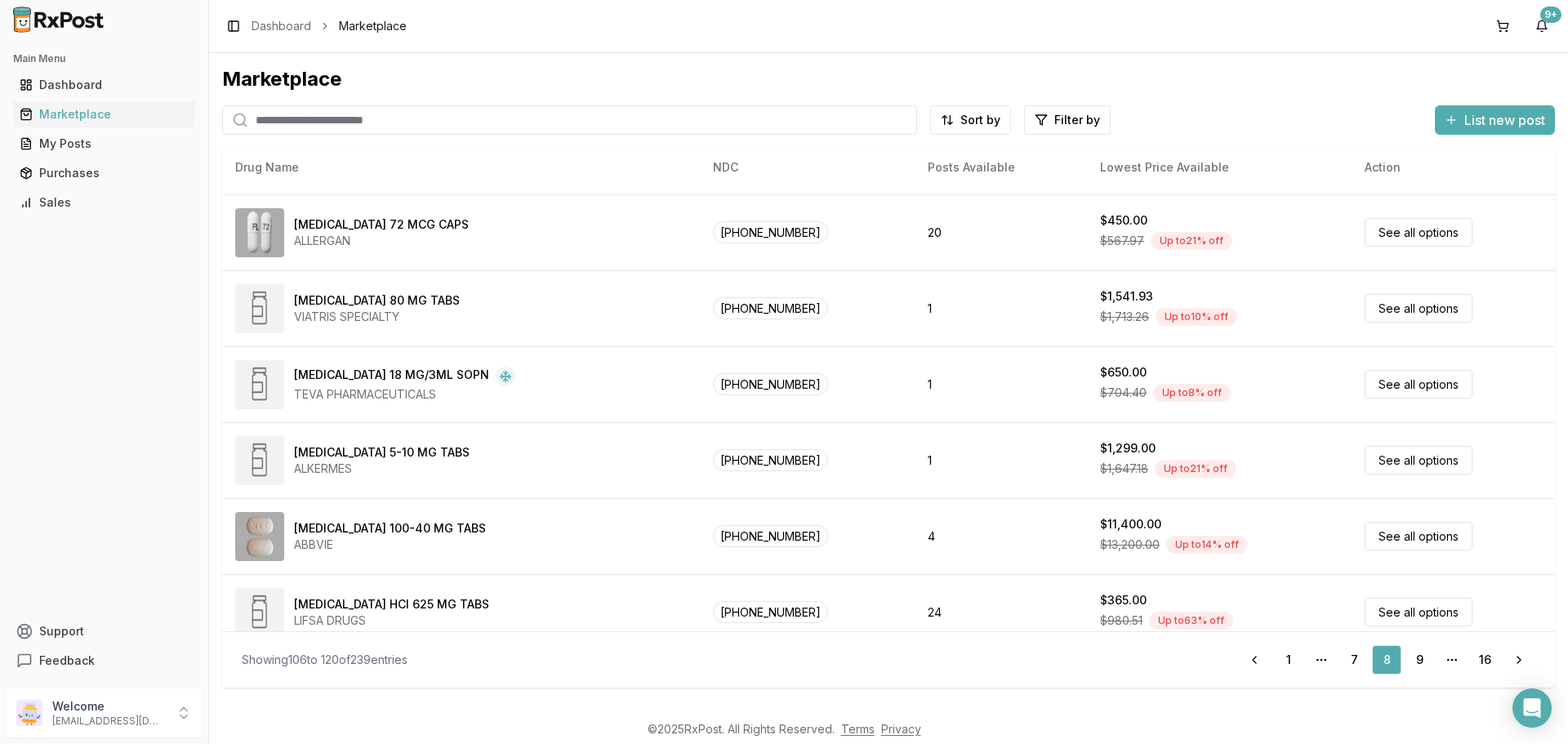
scroll to position [695, 0]
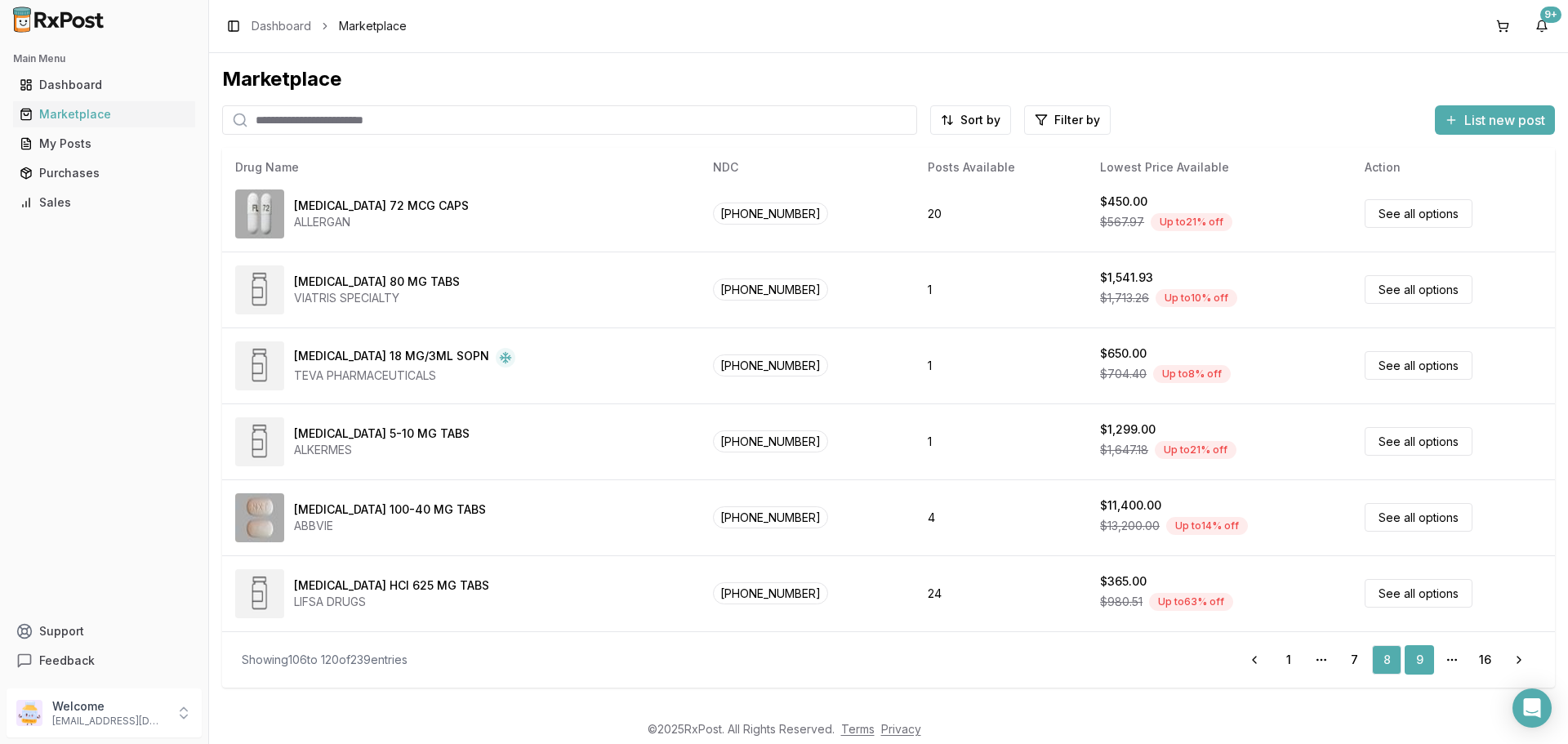
click at [1421, 656] on link "9" at bounding box center [1419, 660] width 30 height 30
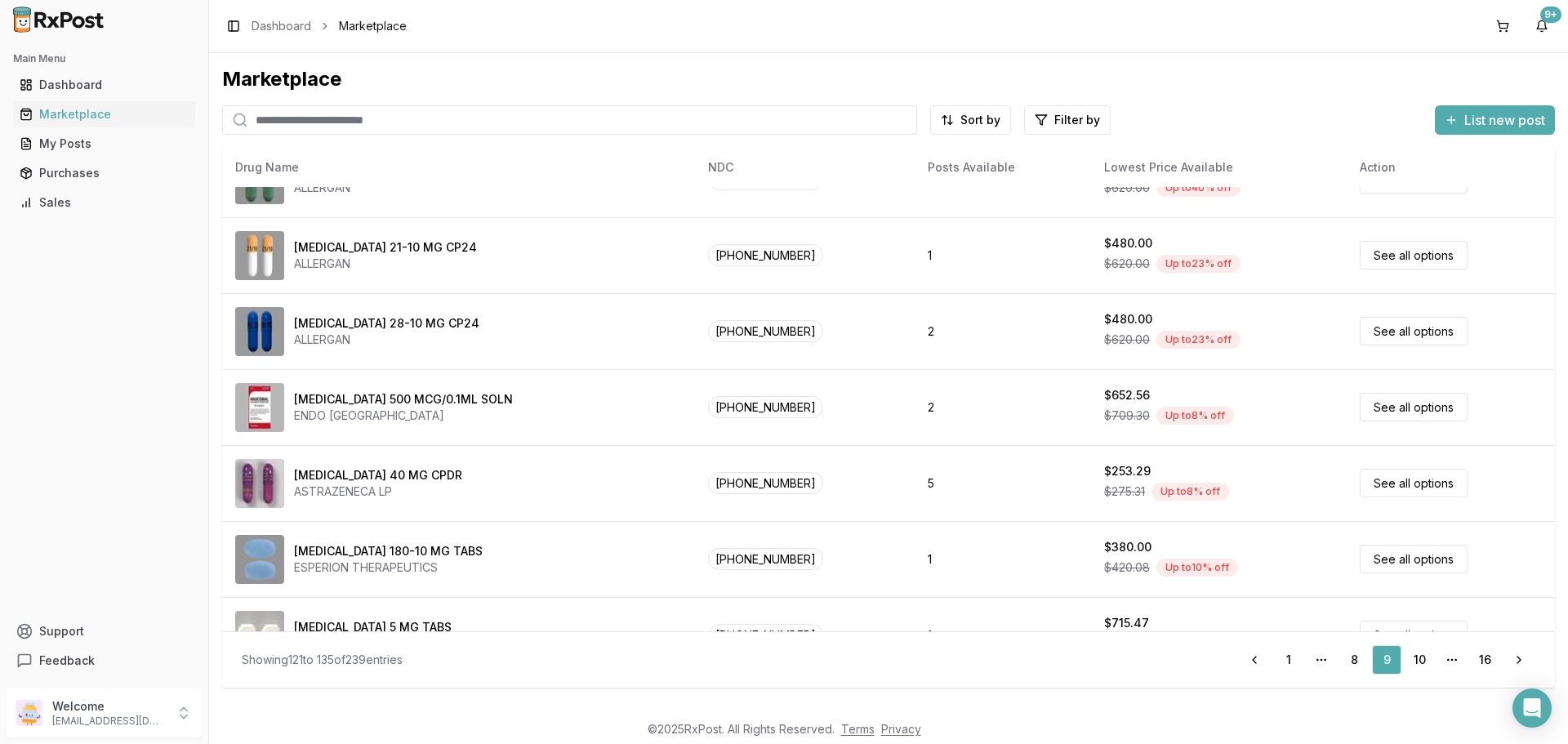
scroll to position [695, 0]
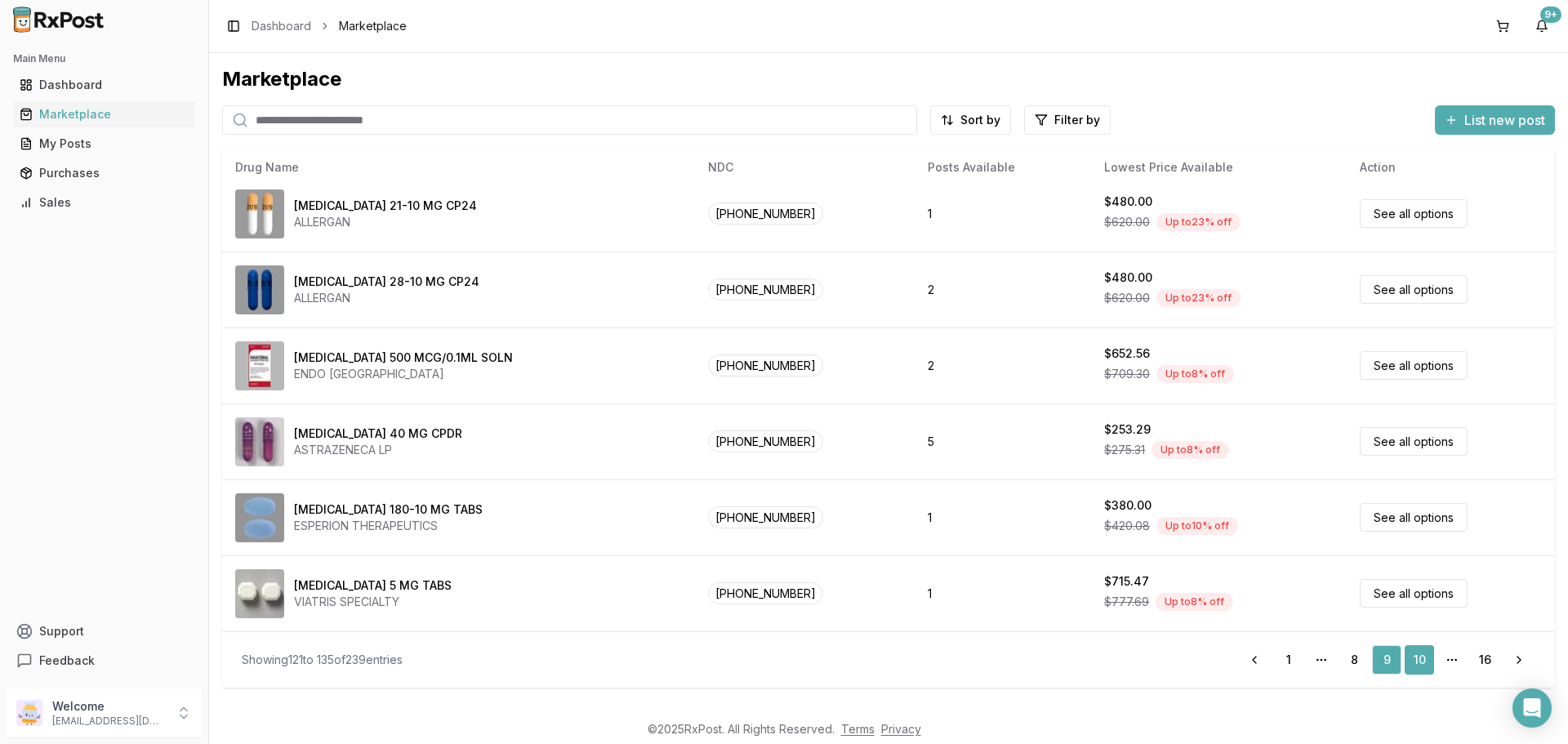
click at [1415, 656] on link "10" at bounding box center [1419, 660] width 30 height 30
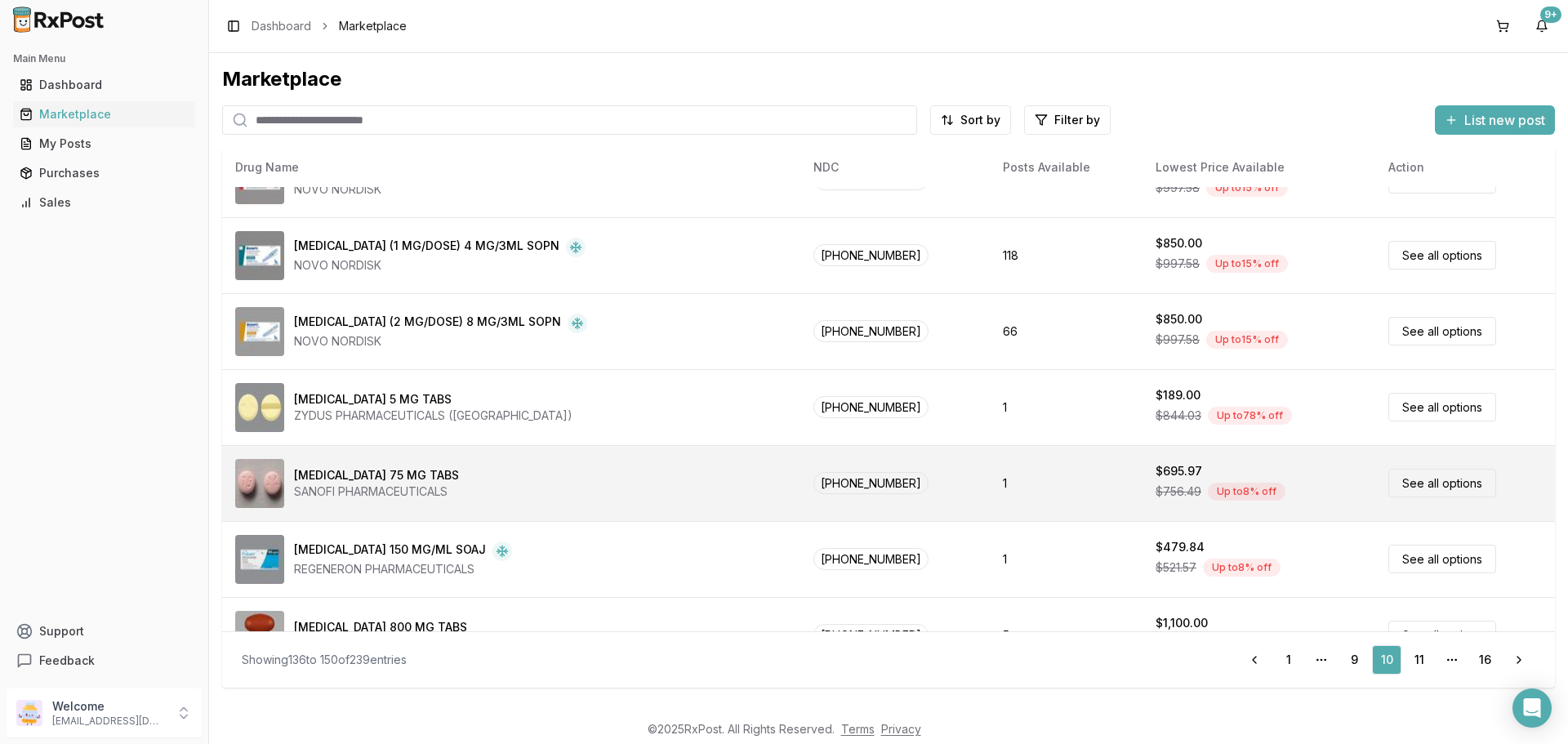
scroll to position [695, 0]
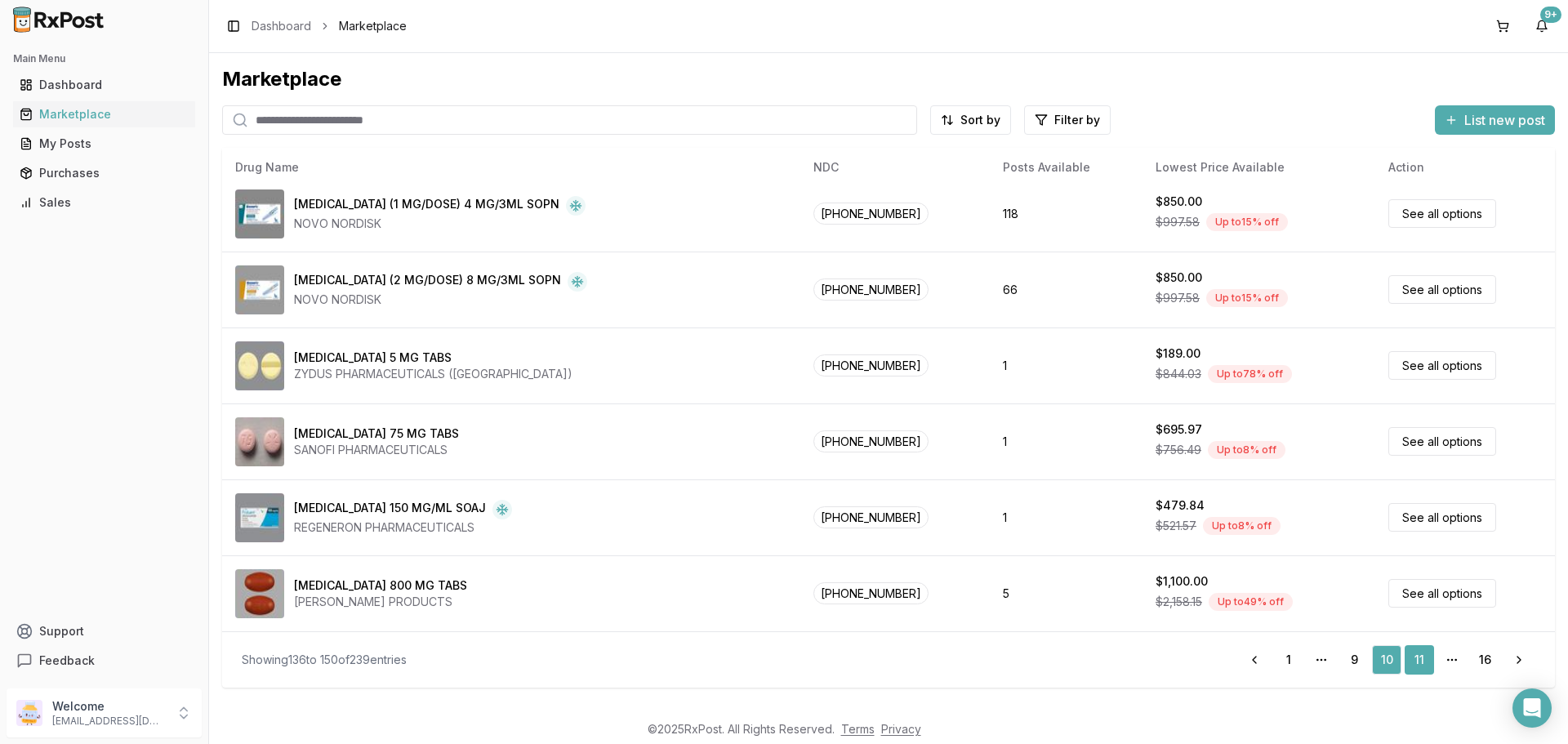
click at [1424, 659] on link "11" at bounding box center [1419, 660] width 30 height 30
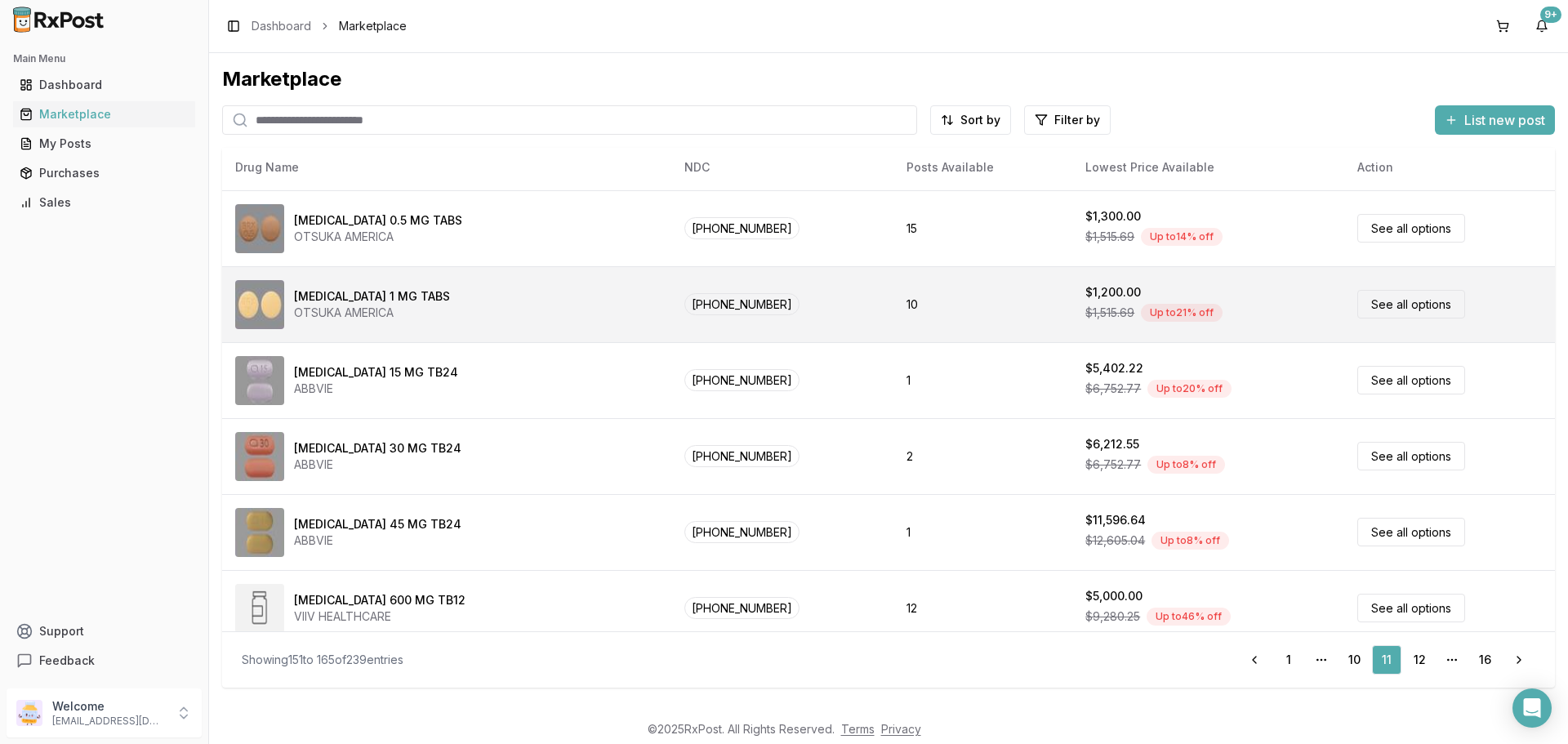
scroll to position [695, 0]
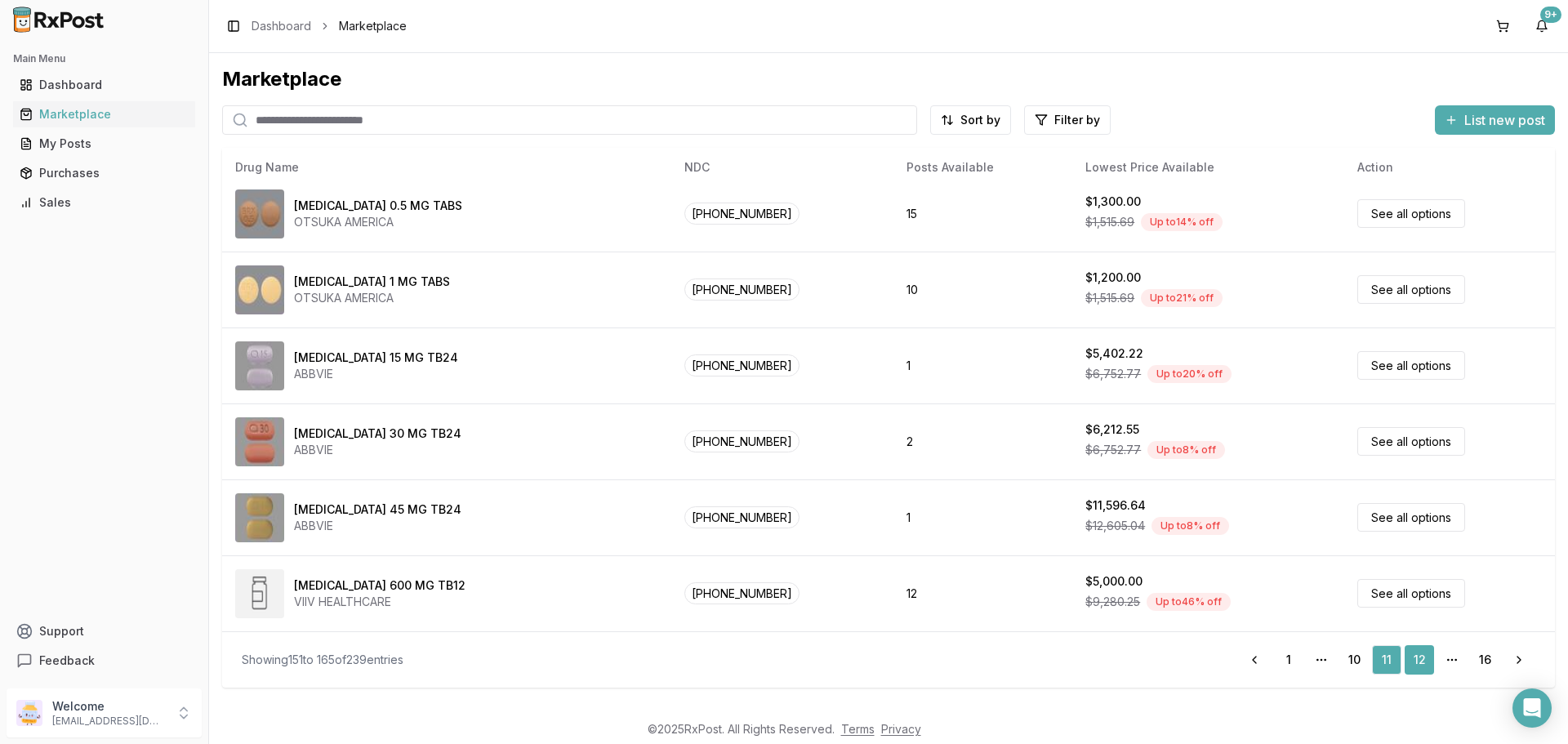
click at [1417, 657] on link "12" at bounding box center [1419, 660] width 30 height 30
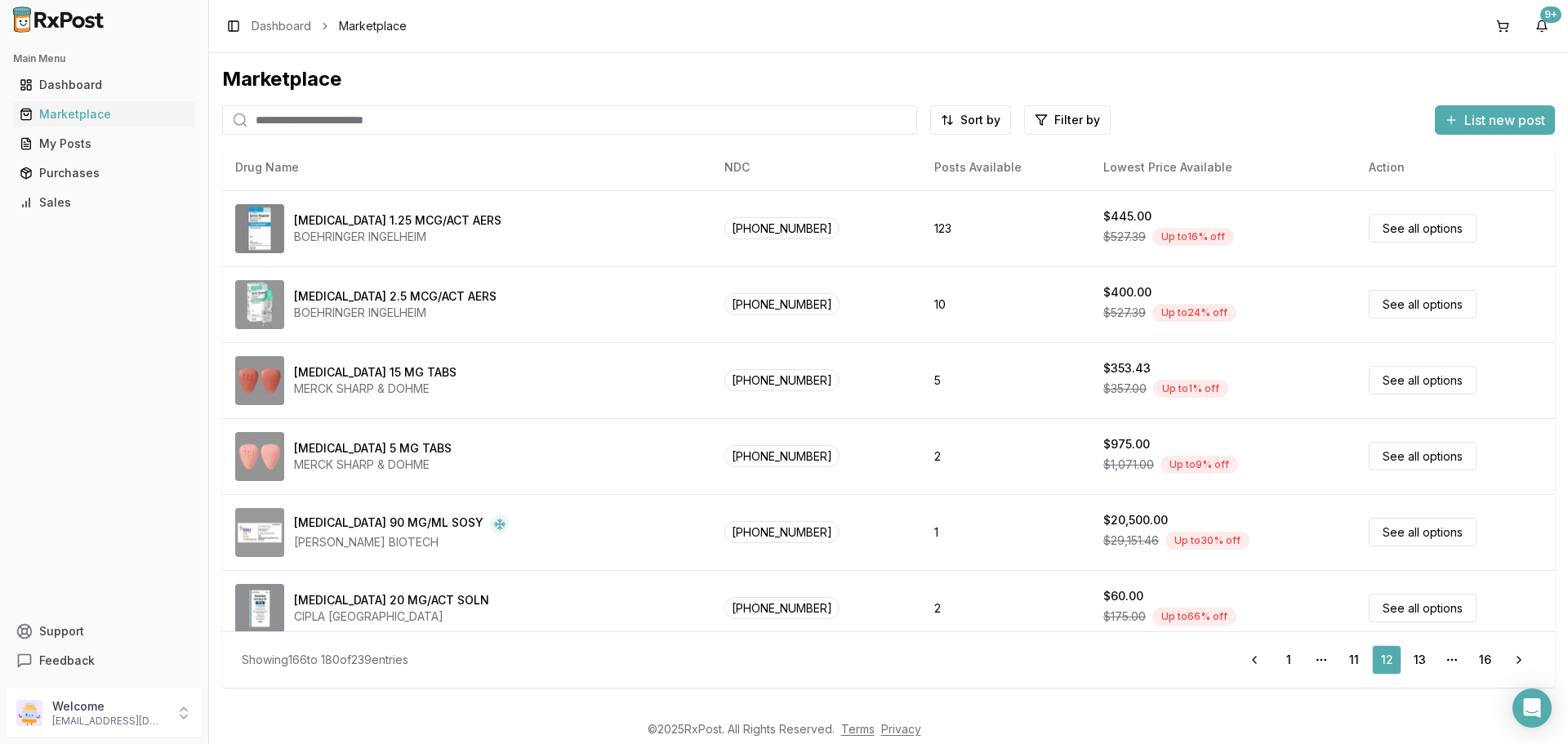
scroll to position [695, 0]
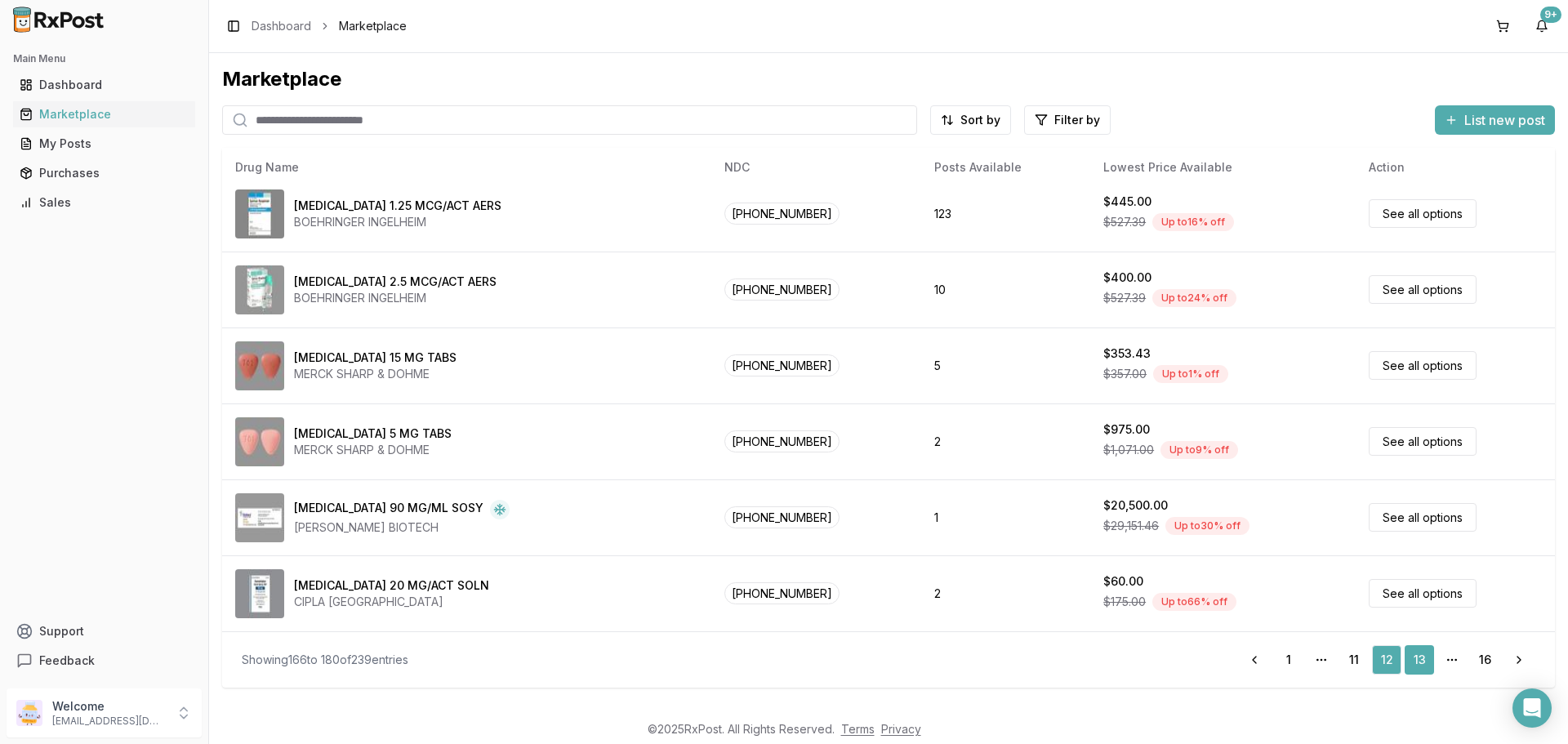
click at [1421, 662] on link "13" at bounding box center [1419, 660] width 30 height 30
click at [1415, 661] on link "13" at bounding box center [1419, 660] width 30 height 30
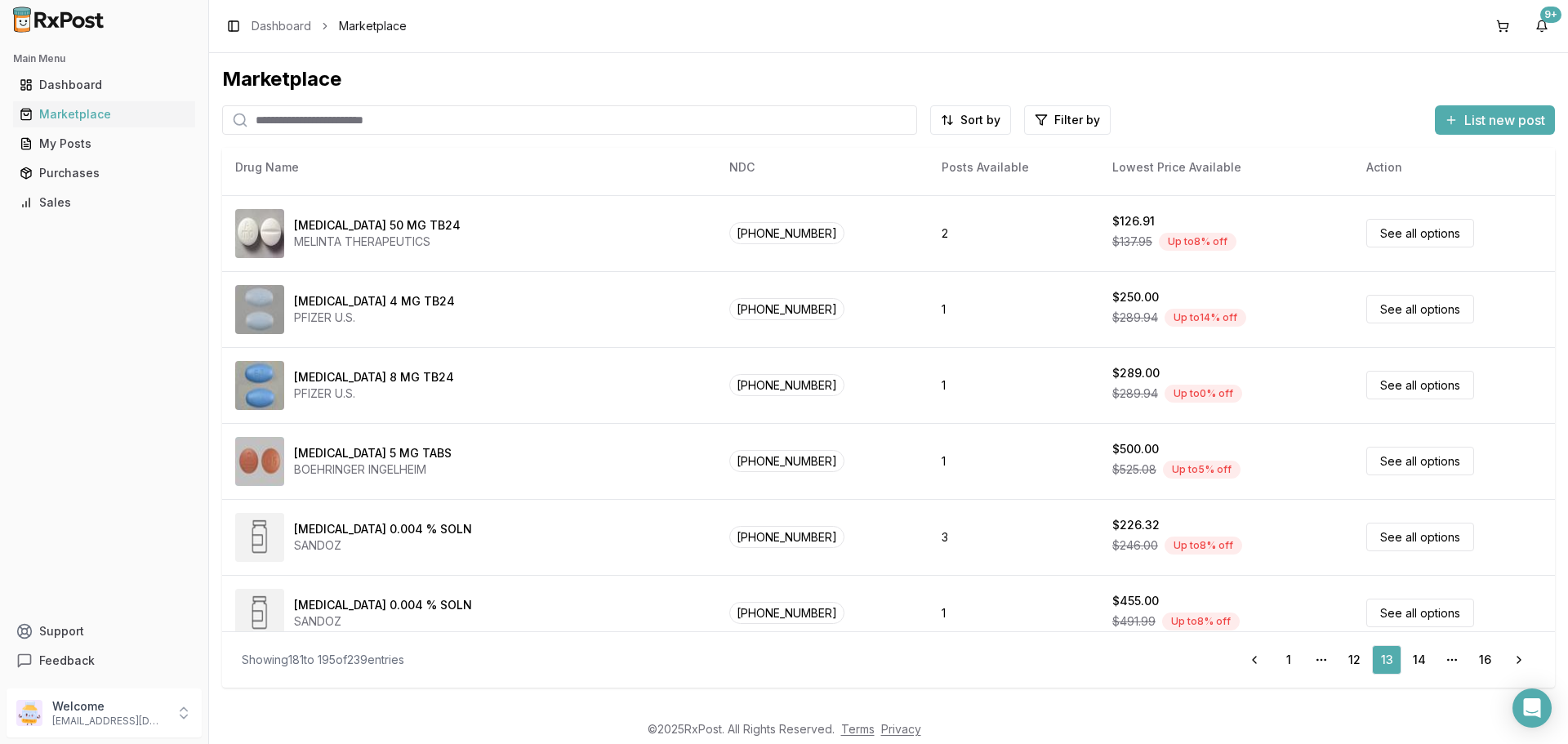
scroll to position [695, 0]
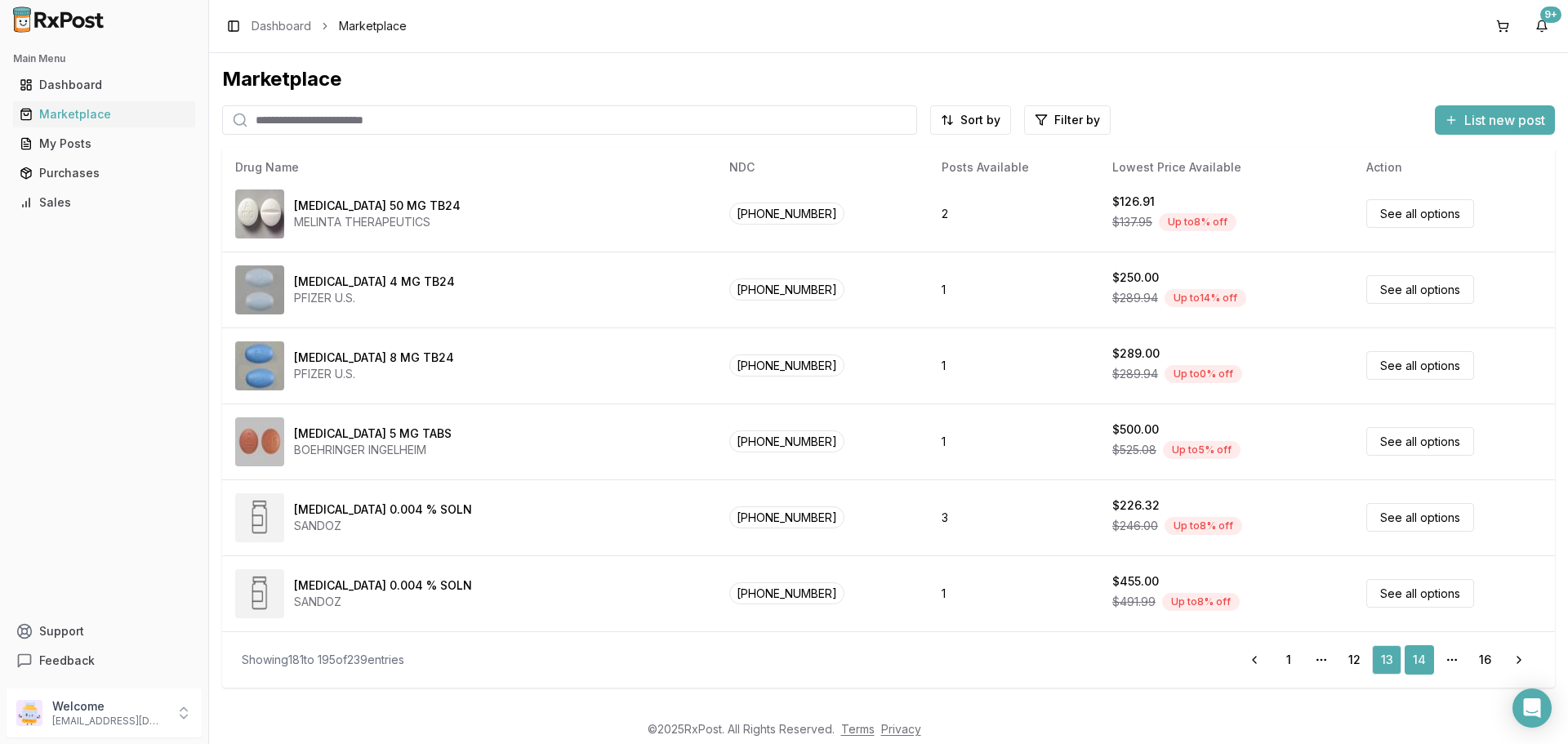
click at [1424, 658] on link "14" at bounding box center [1419, 660] width 30 height 30
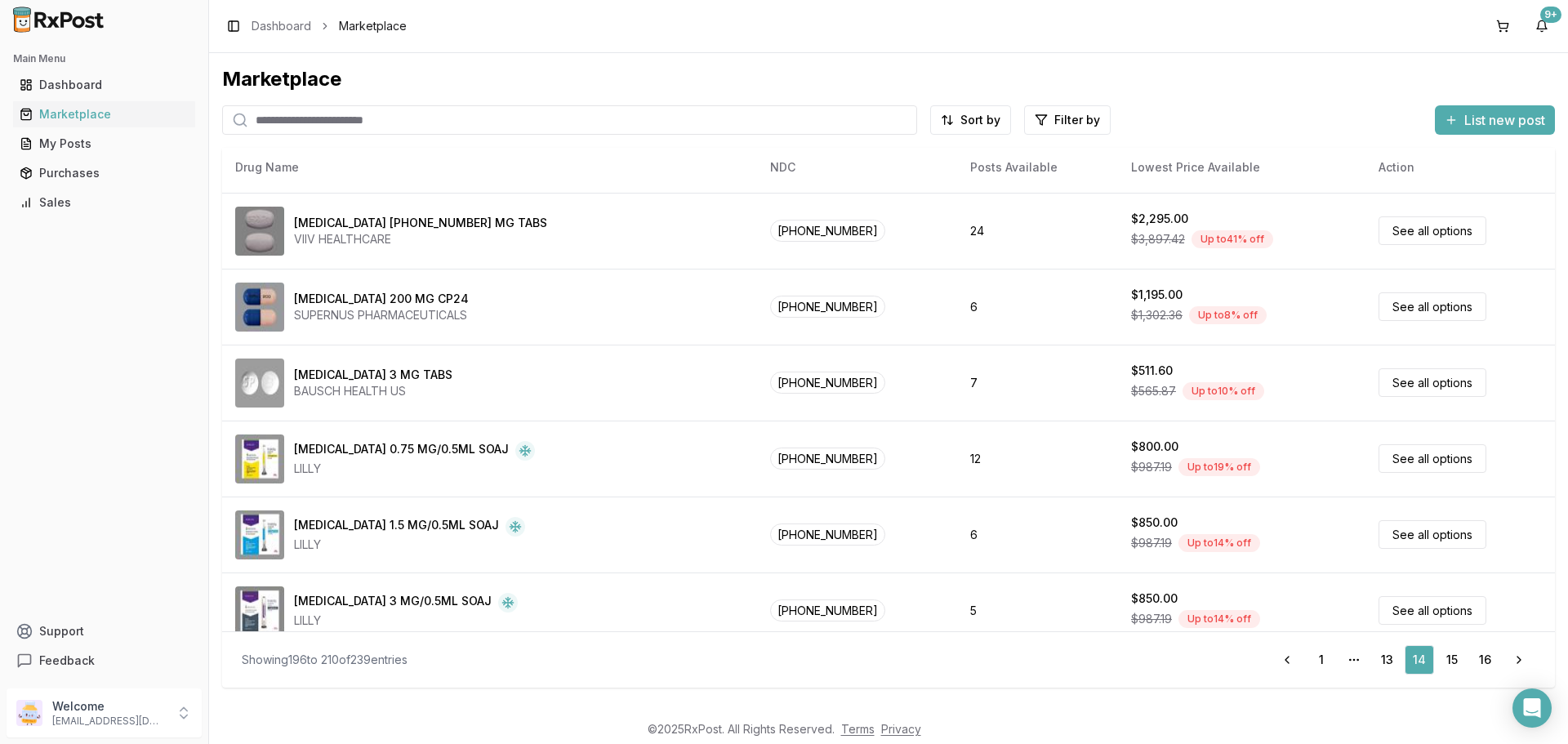
scroll to position [695, 0]
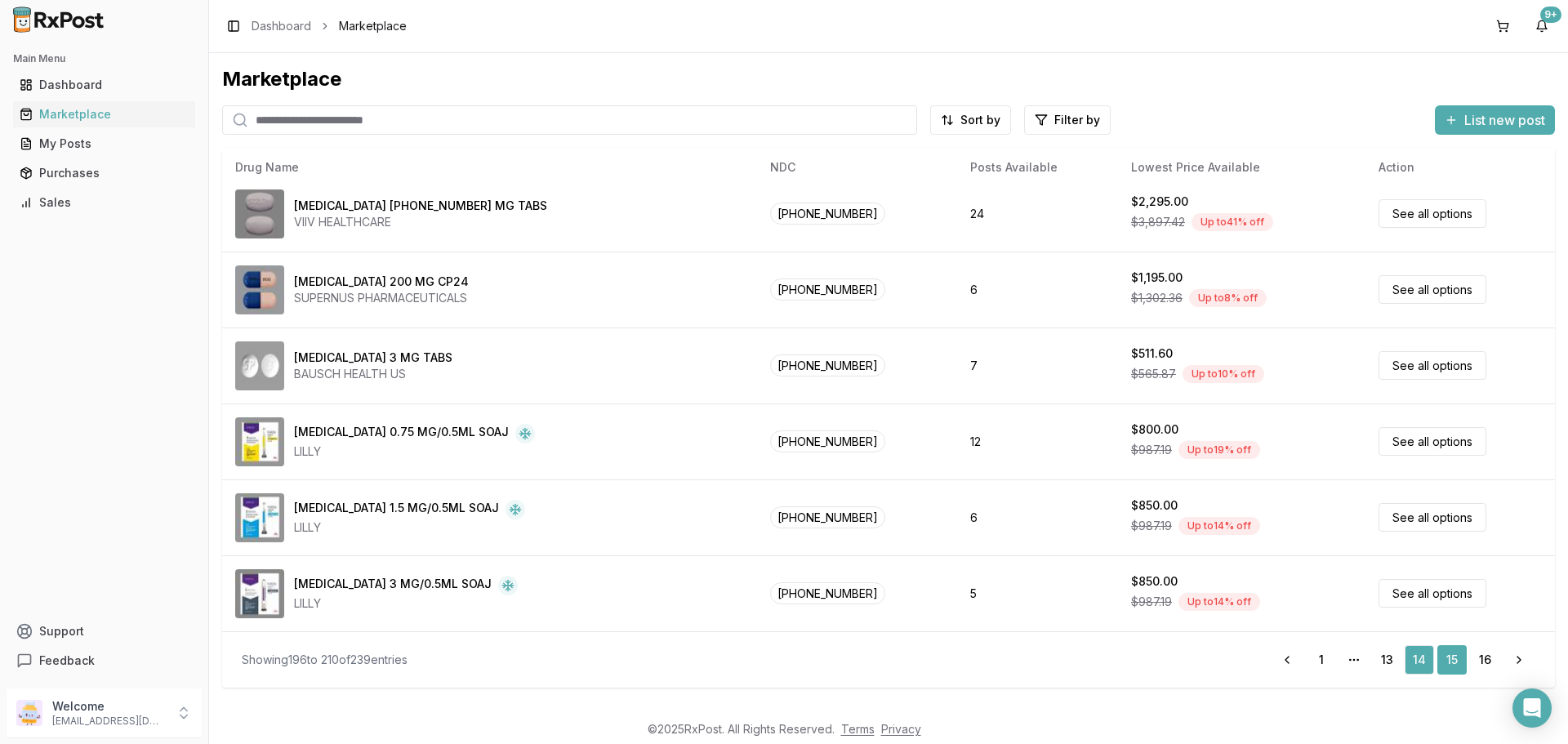
click at [1459, 664] on link "15" at bounding box center [1452, 660] width 30 height 30
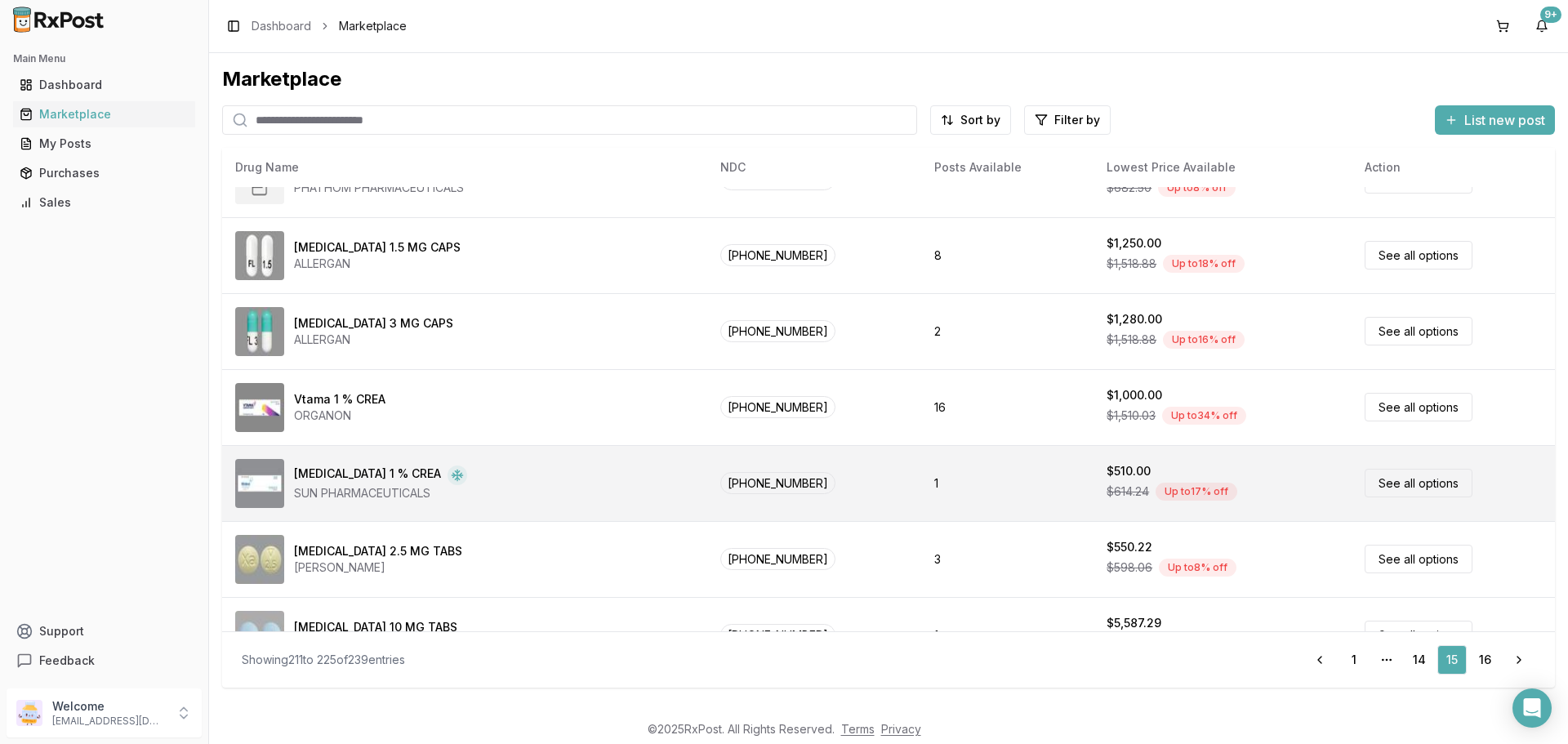
scroll to position [695, 0]
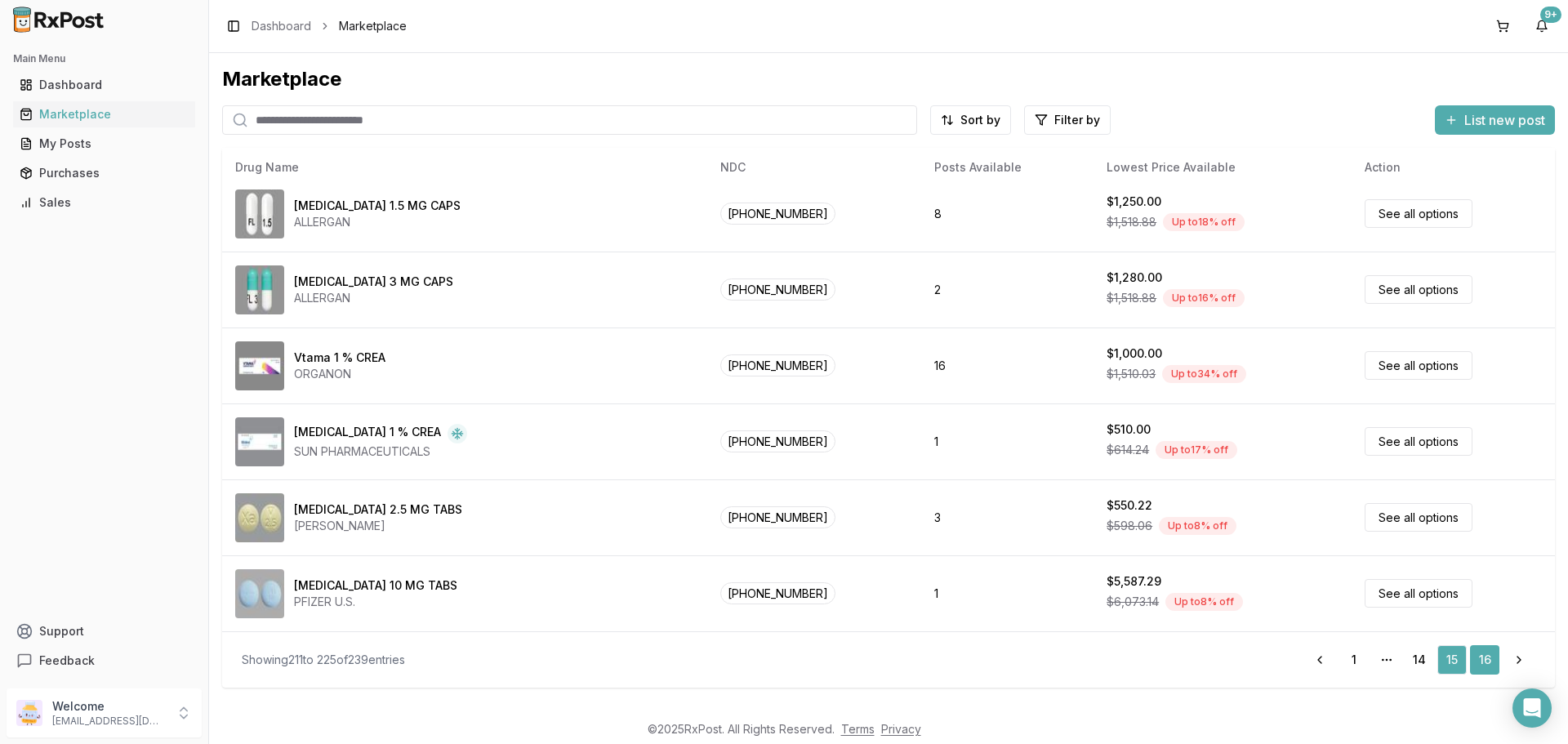
click at [1489, 662] on link "16" at bounding box center [1485, 660] width 30 height 30
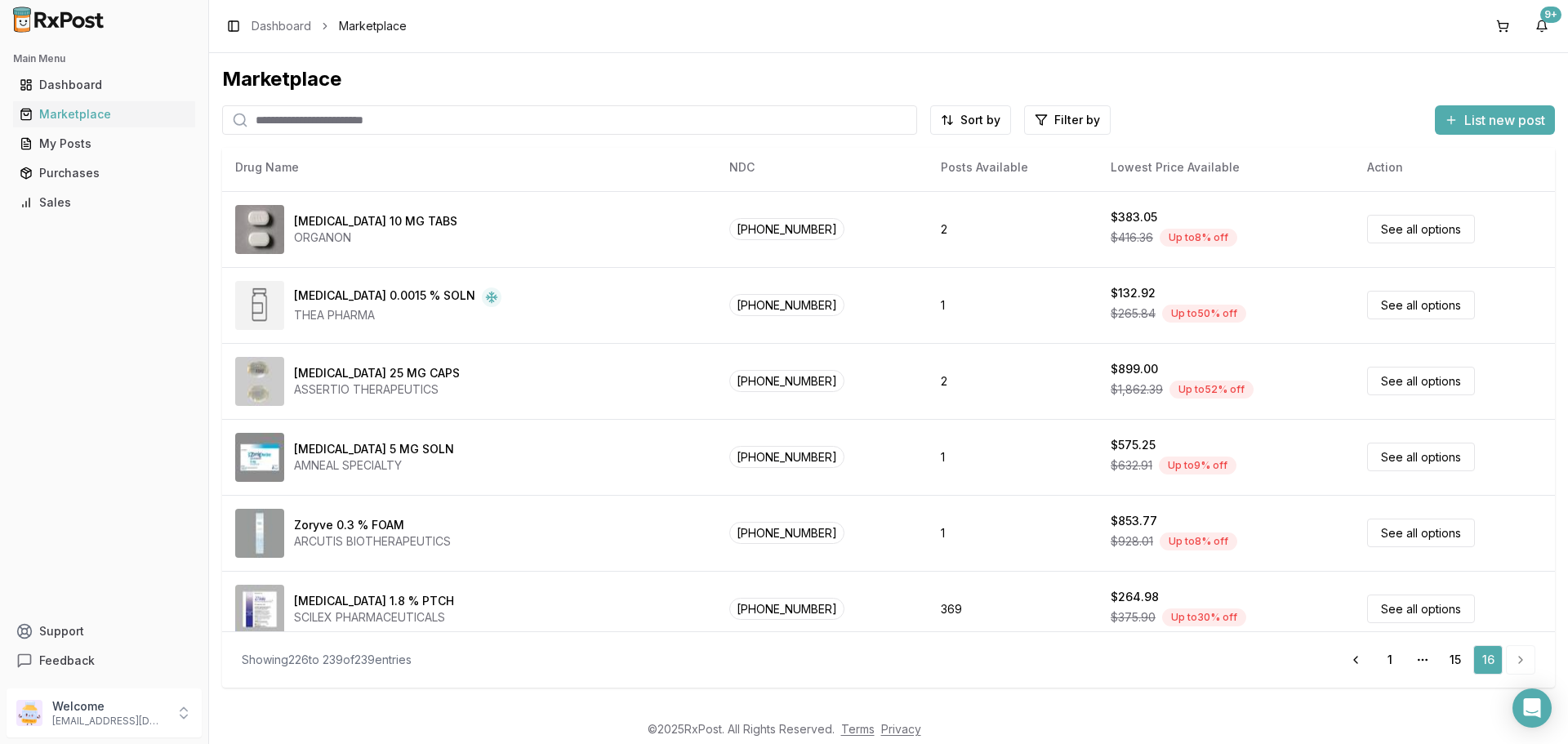
scroll to position [619, 0]
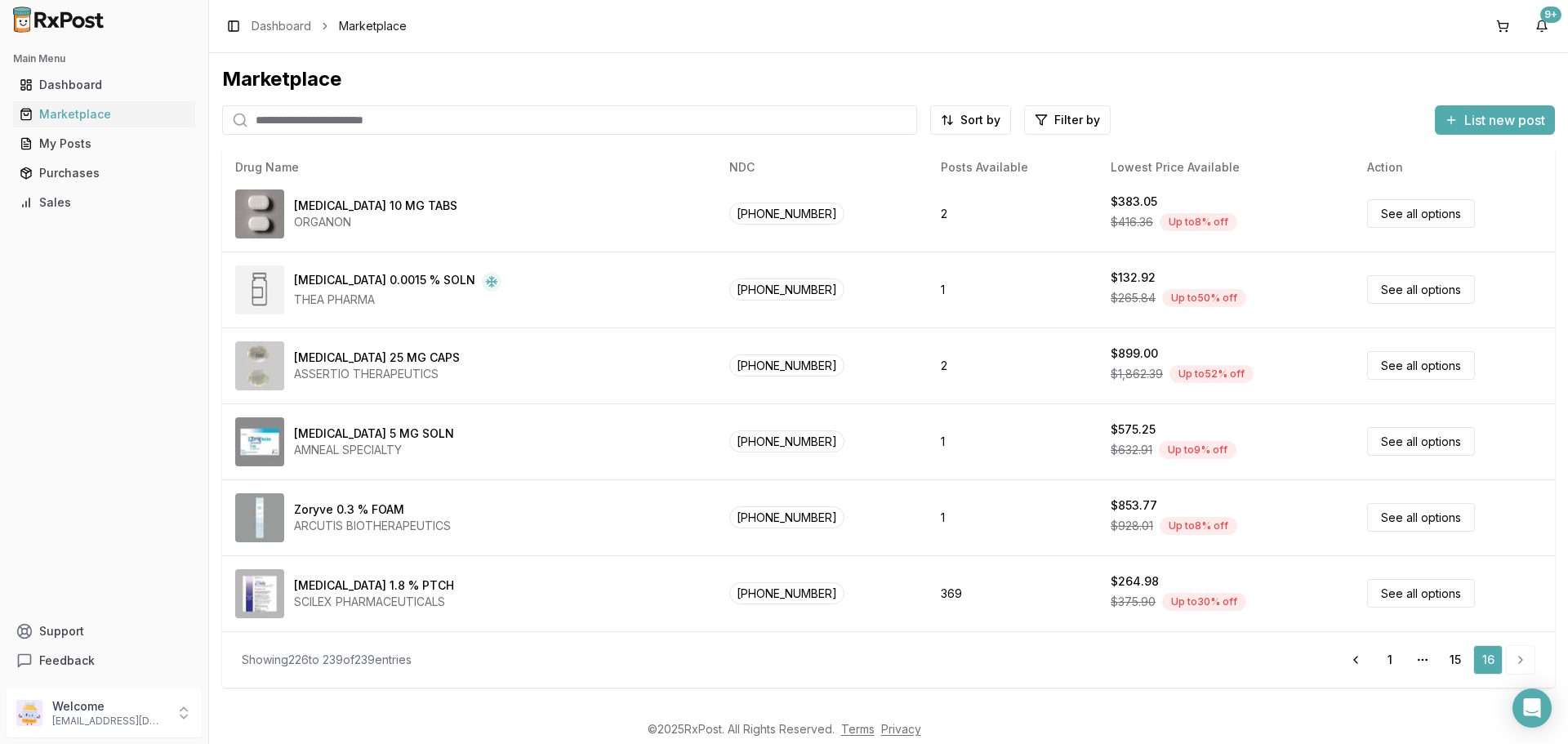
click at [1517, 659] on li "pagination" at bounding box center [1521, 660] width 30 height 30
